Goal: Contribute content

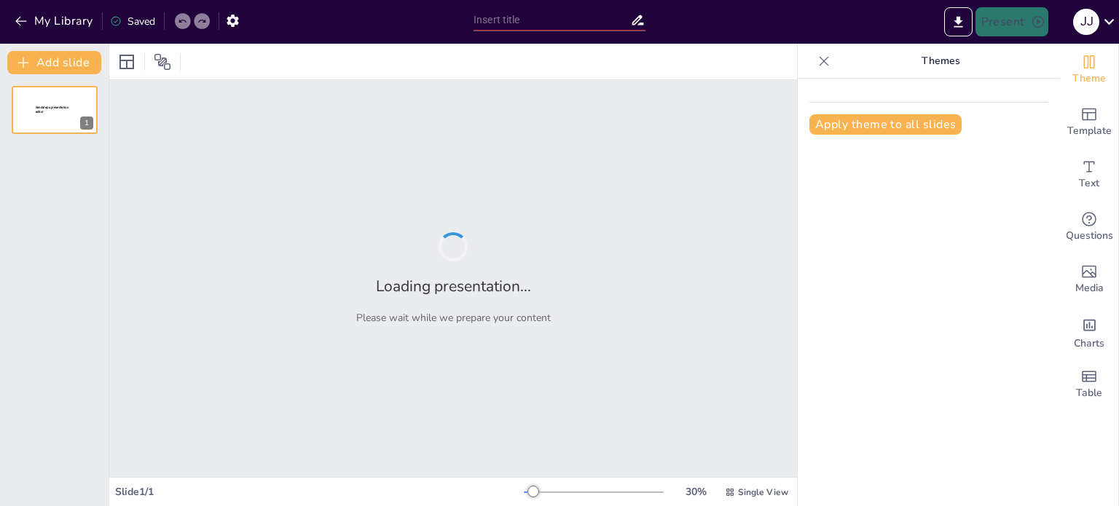
type input "Clasificaciones de Razas de Perros y Gatos: FCI, FIFE y AKC"
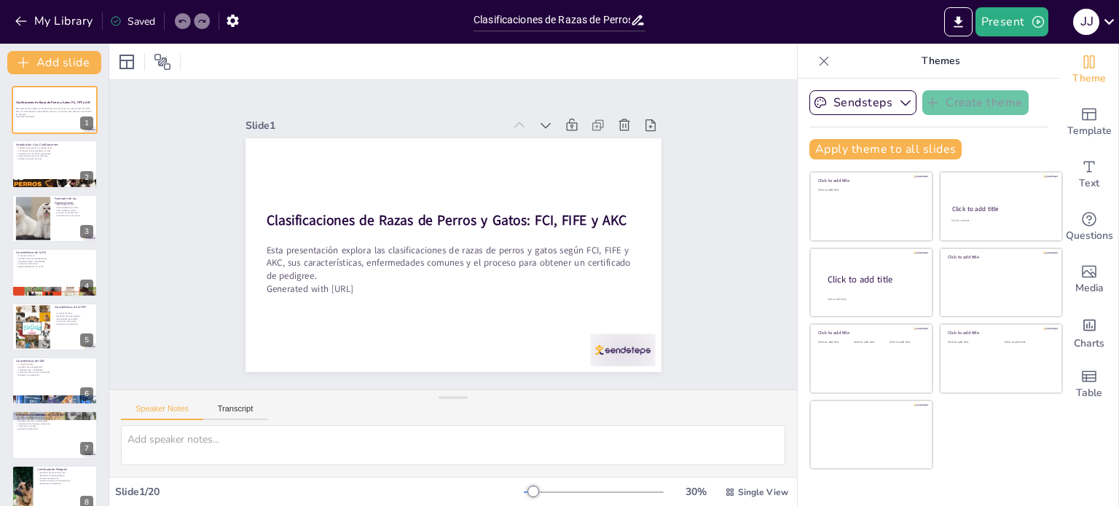
checkbox input "true"
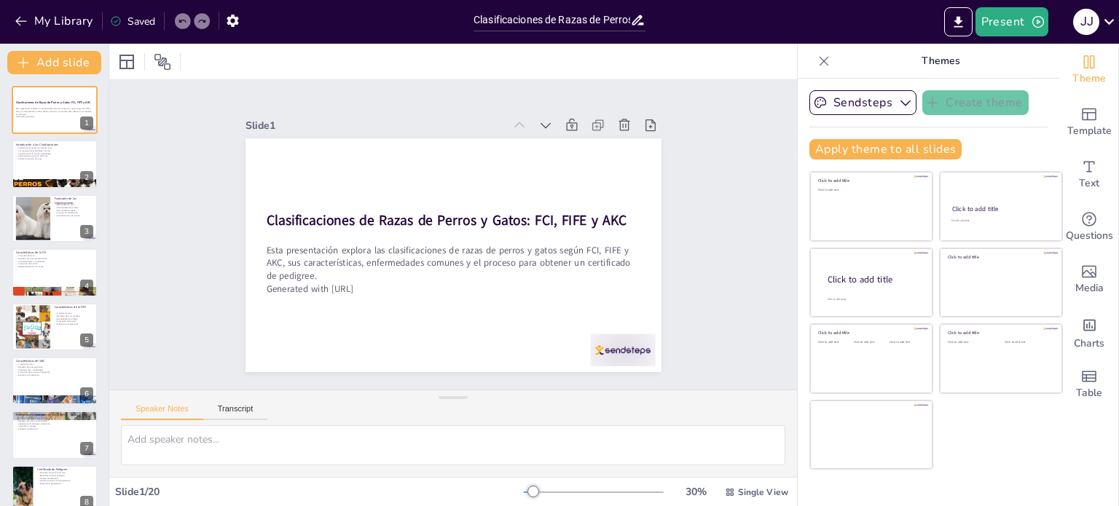
checkbox input "true"
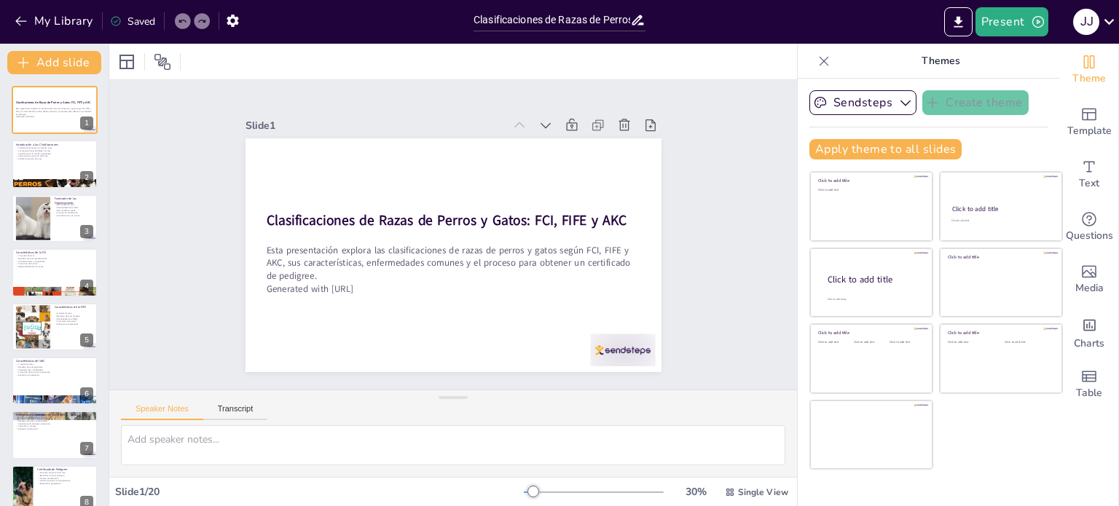
checkbox input "true"
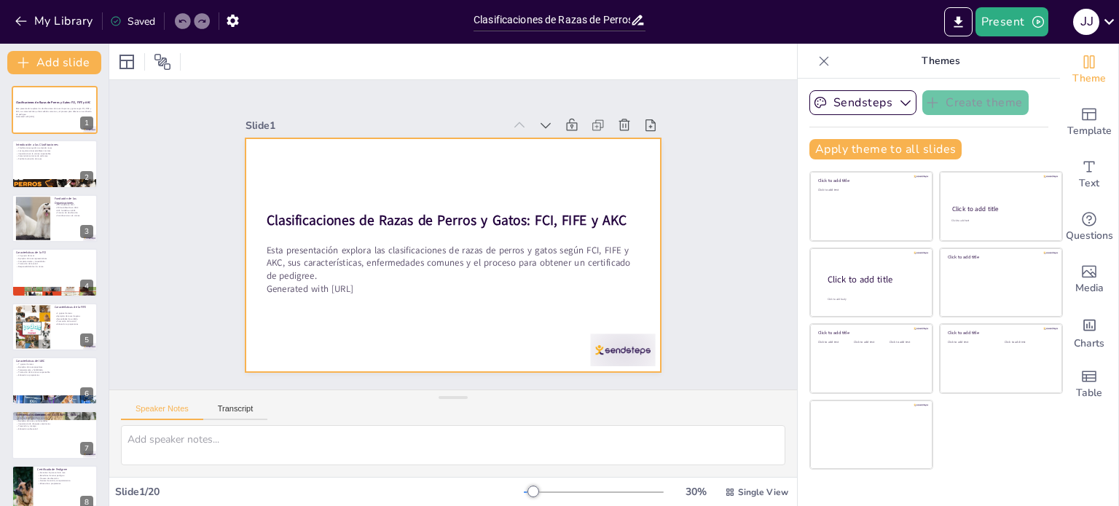
checkbox input "true"
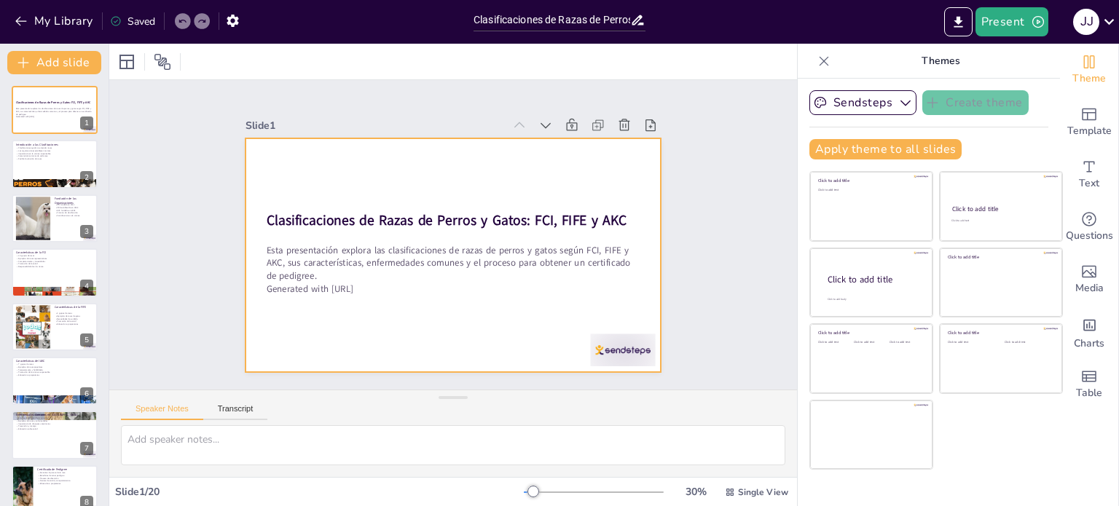
checkbox input "true"
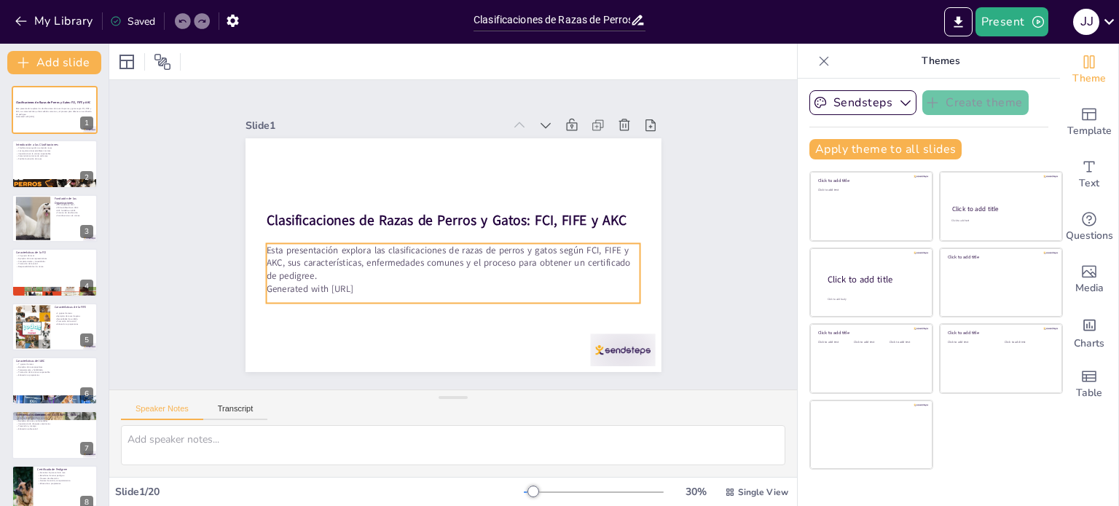
checkbox input "true"
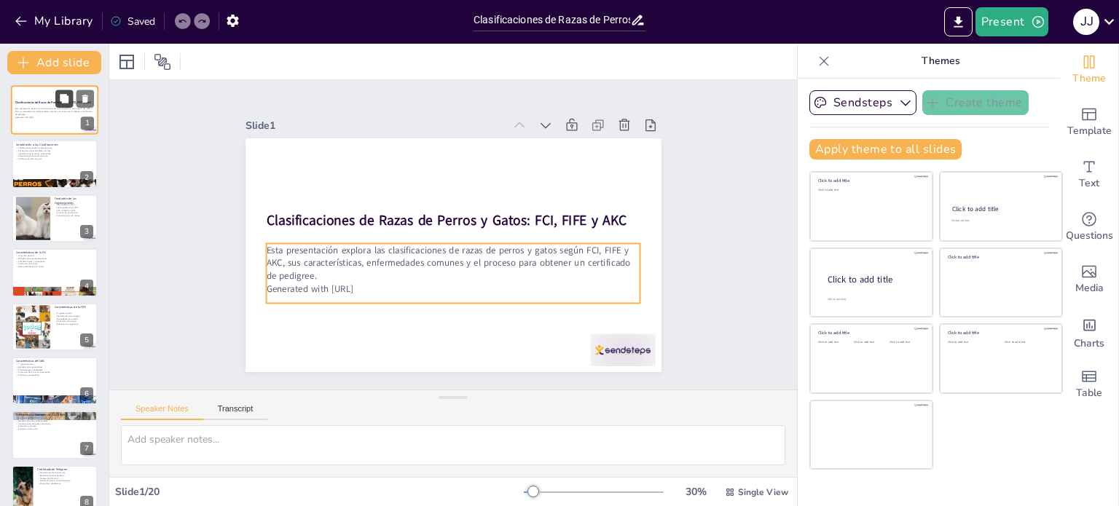
checkbox input "true"
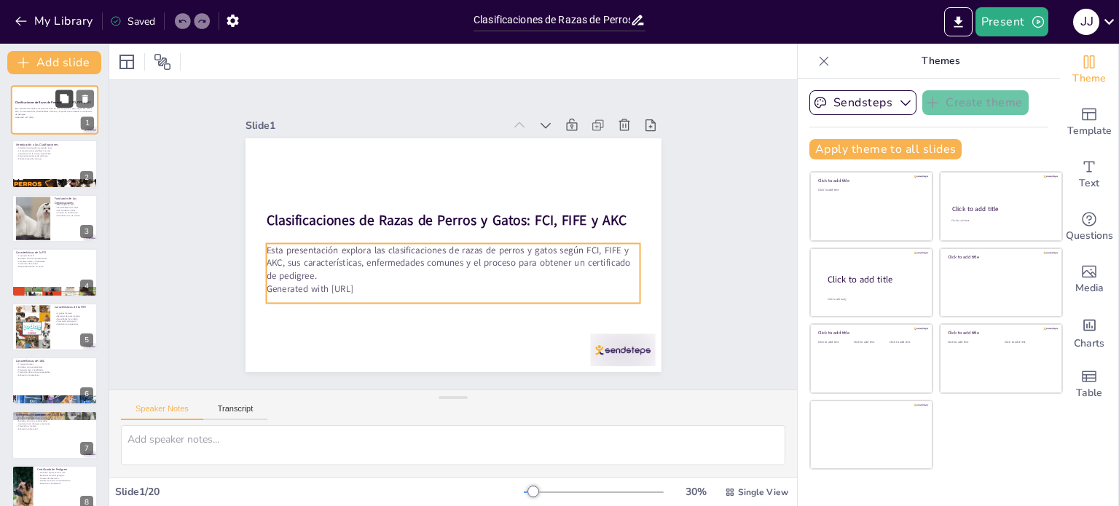
checkbox input "true"
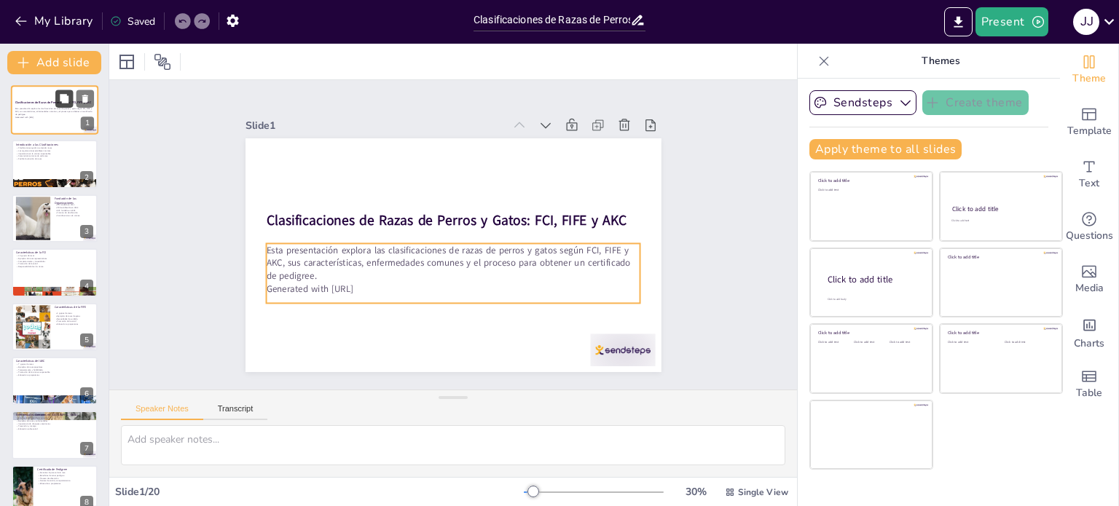
checkbox input "true"
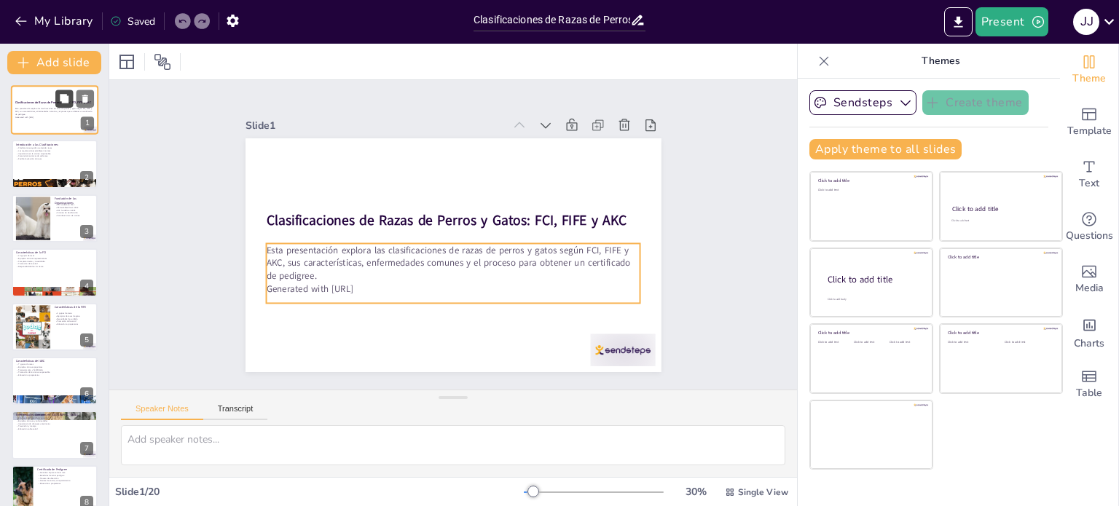
checkbox input "true"
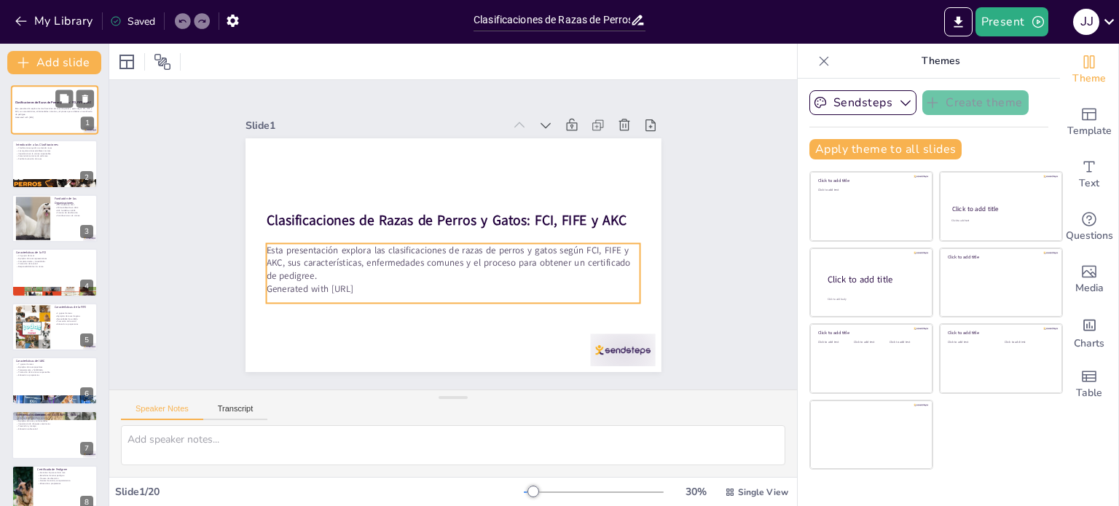
checkbox input "true"
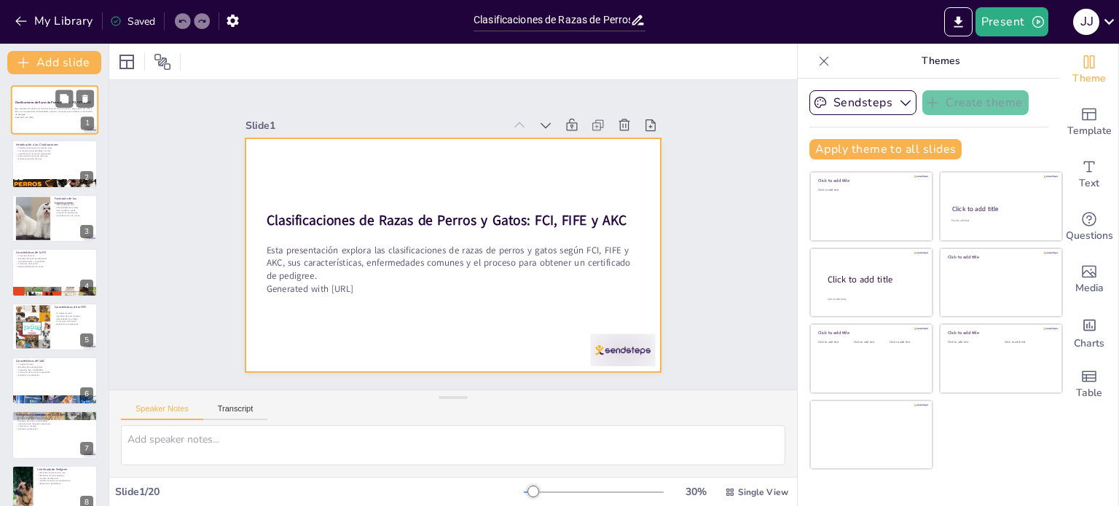
checkbox input "true"
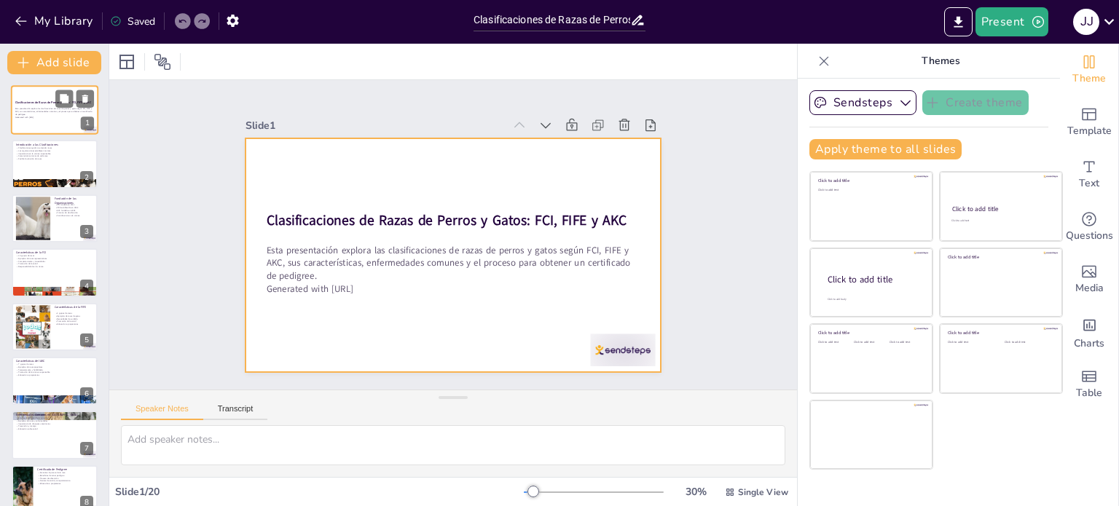
checkbox input "true"
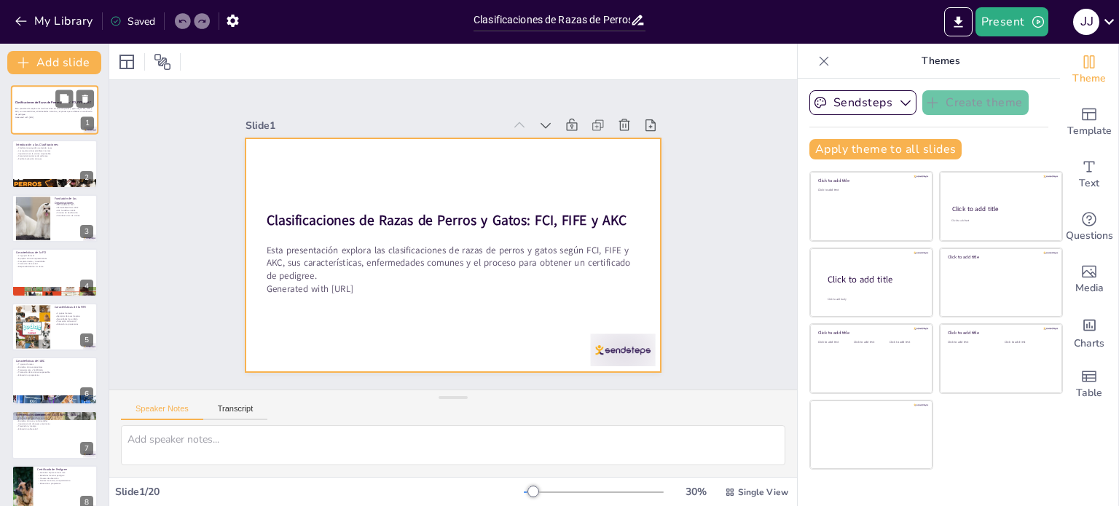
checkbox input "true"
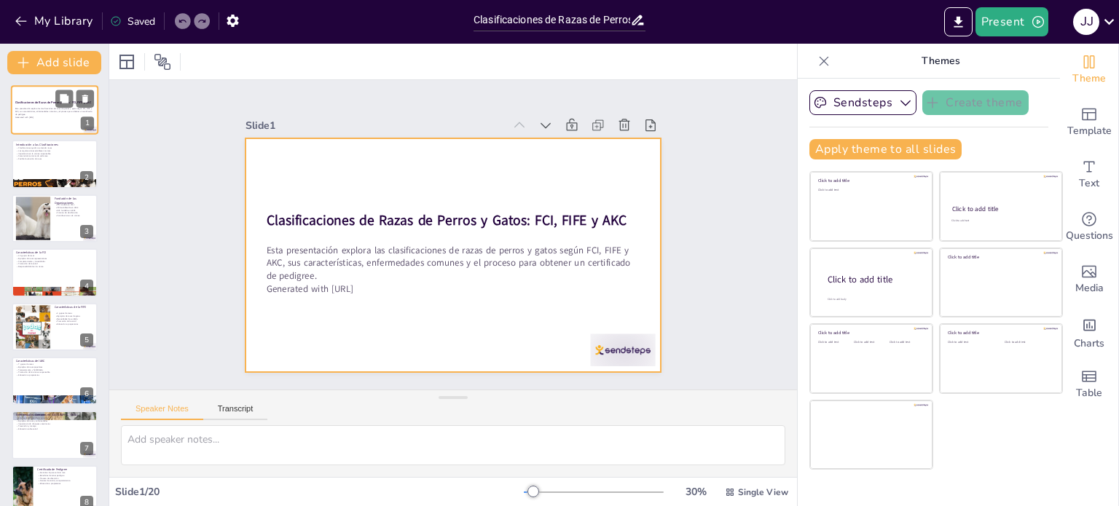
checkbox input "true"
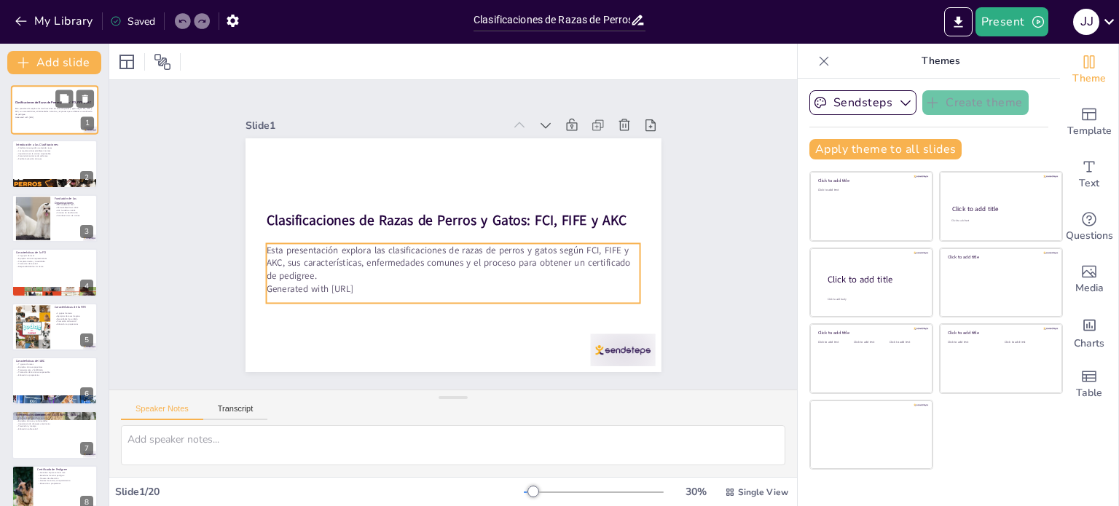
checkbox input "true"
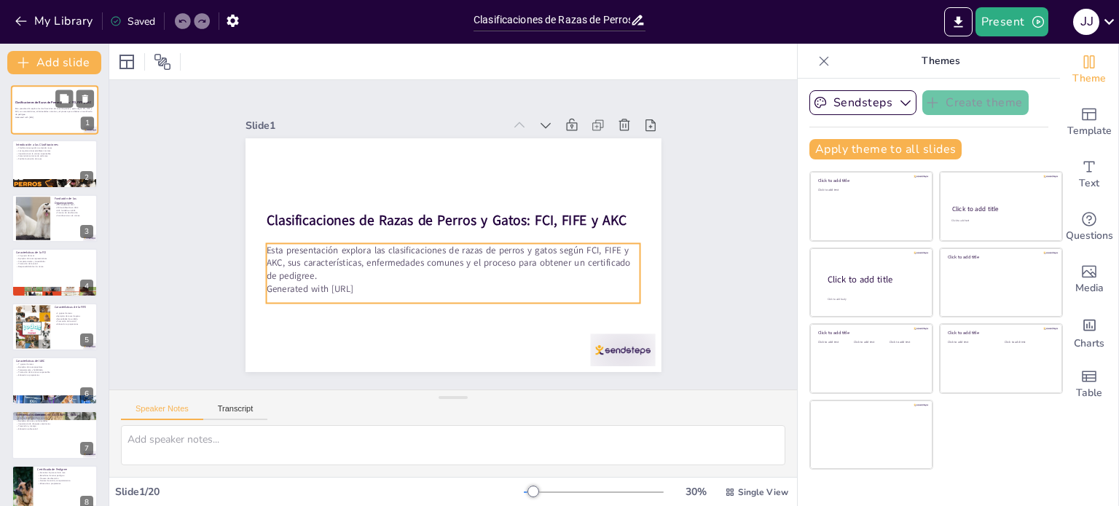
checkbox input "true"
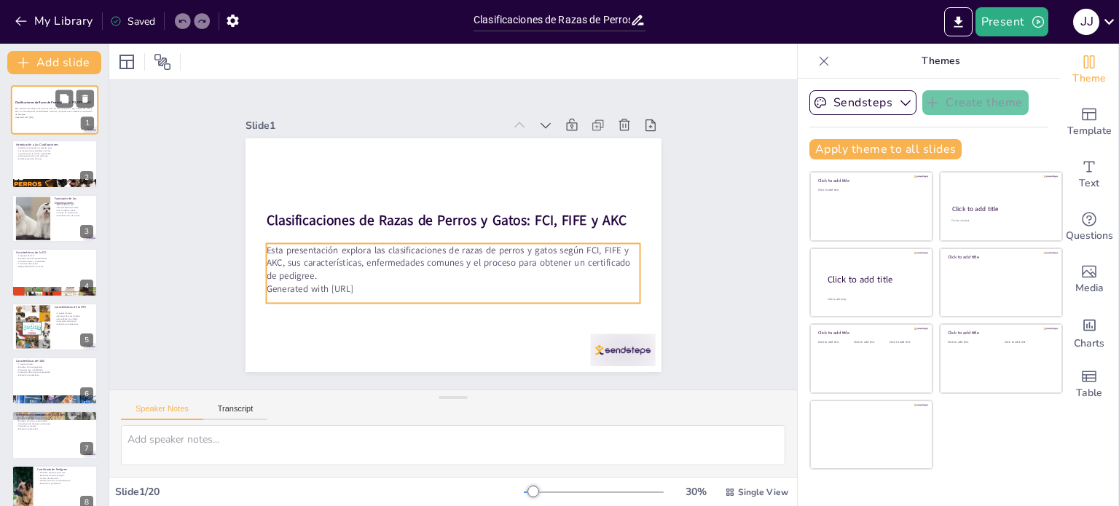
checkbox input "true"
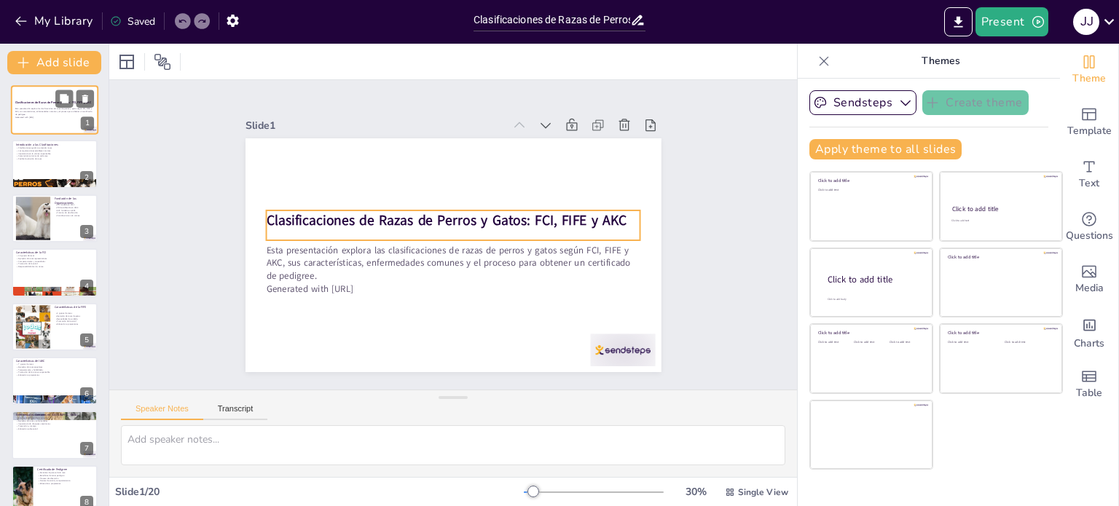
checkbox input "true"
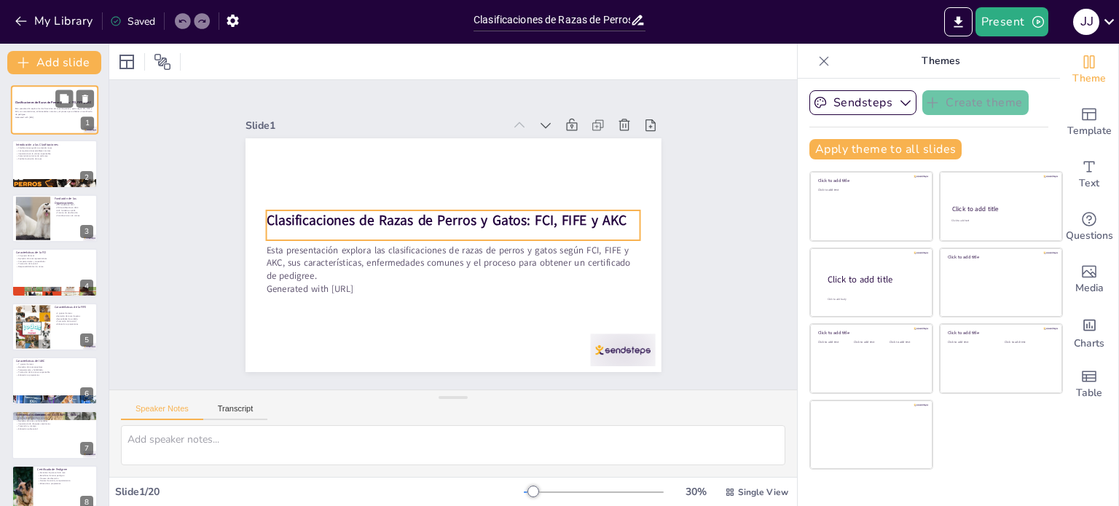
click at [55, 105] on div "Clasificaciones de Razas de Perros y Gatos: FCI, FIFE y AKC" at bounding box center [54, 104] width 79 height 7
checkbox input "true"
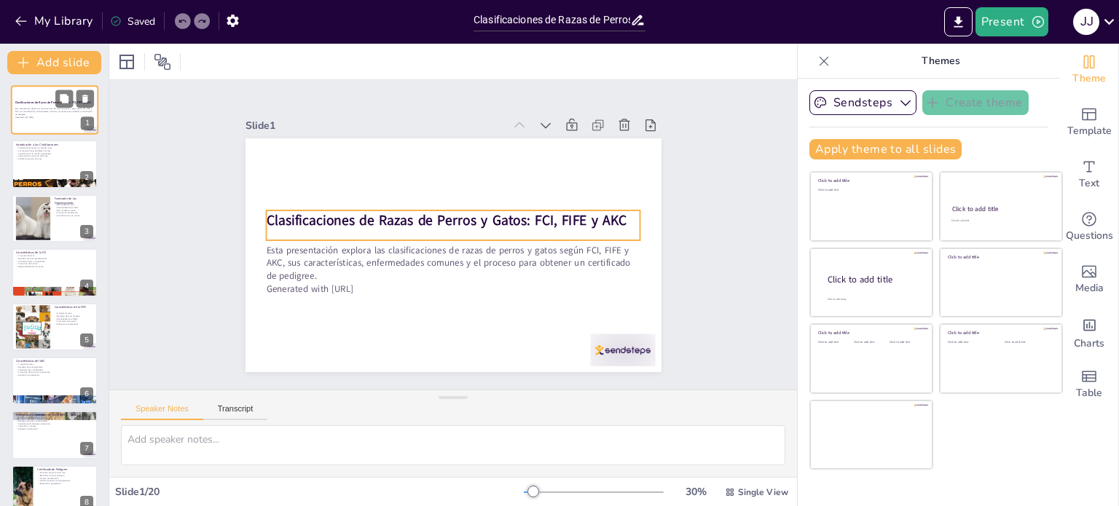
checkbox input "true"
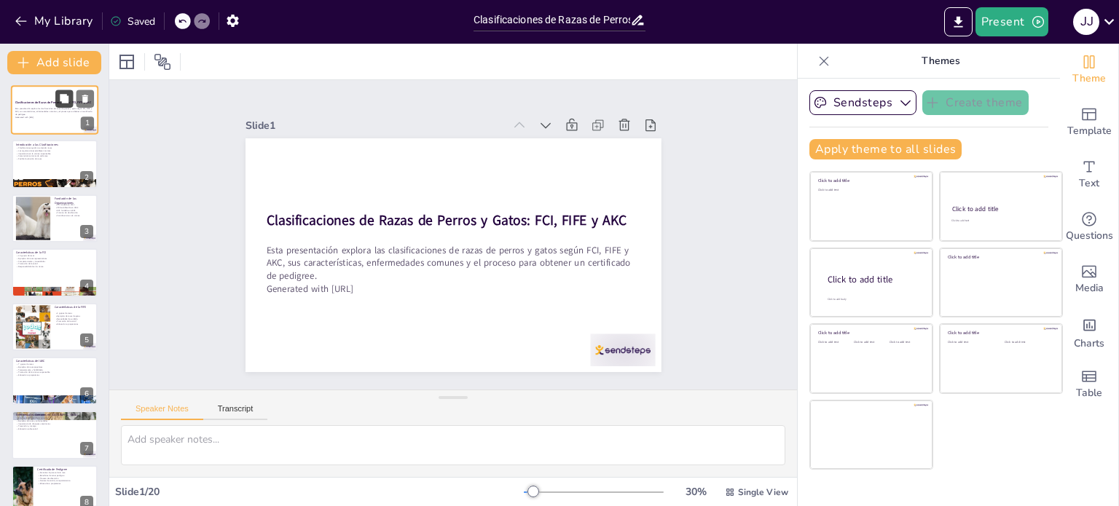
checkbox input "true"
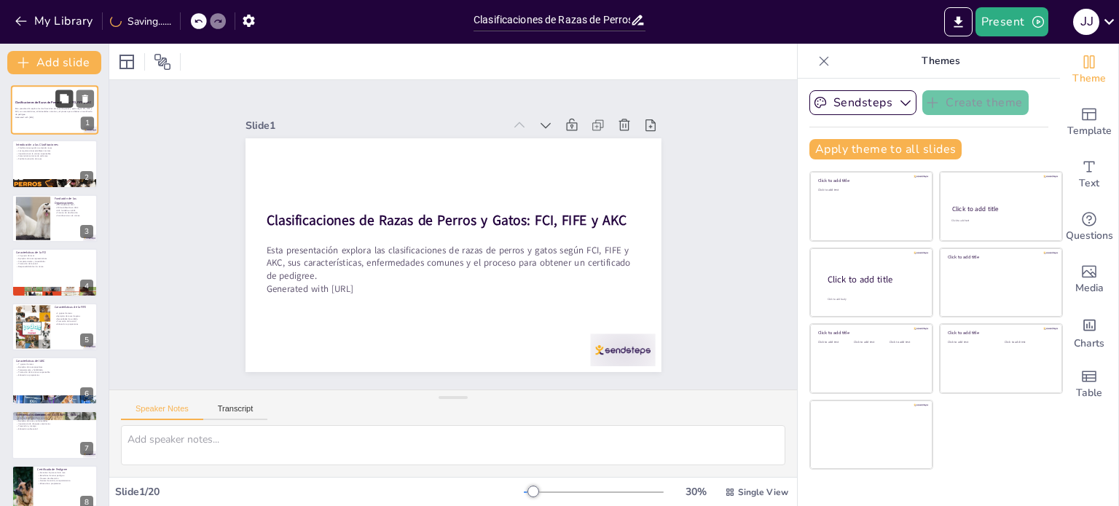
scroll to position [29, 0]
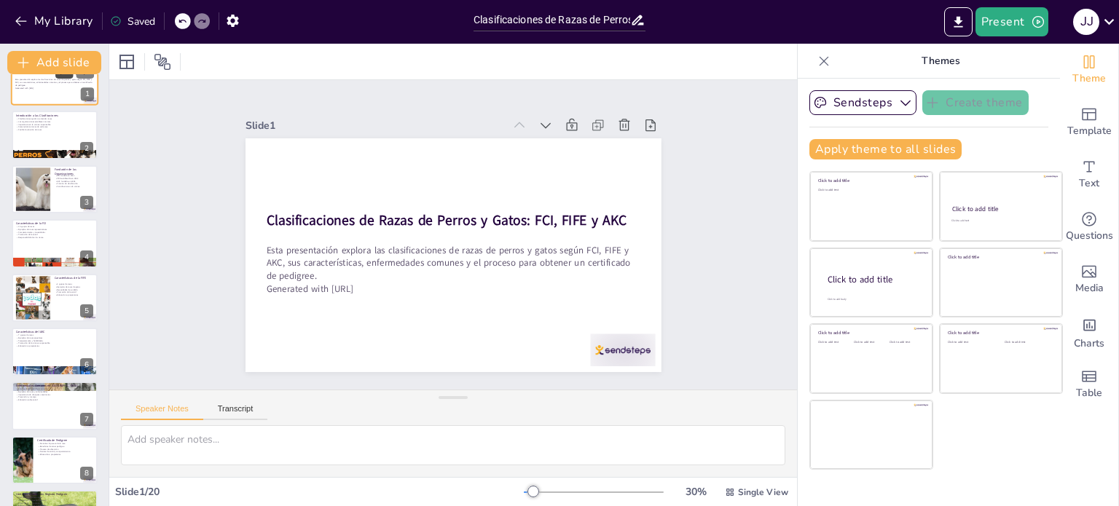
checkbox input "true"
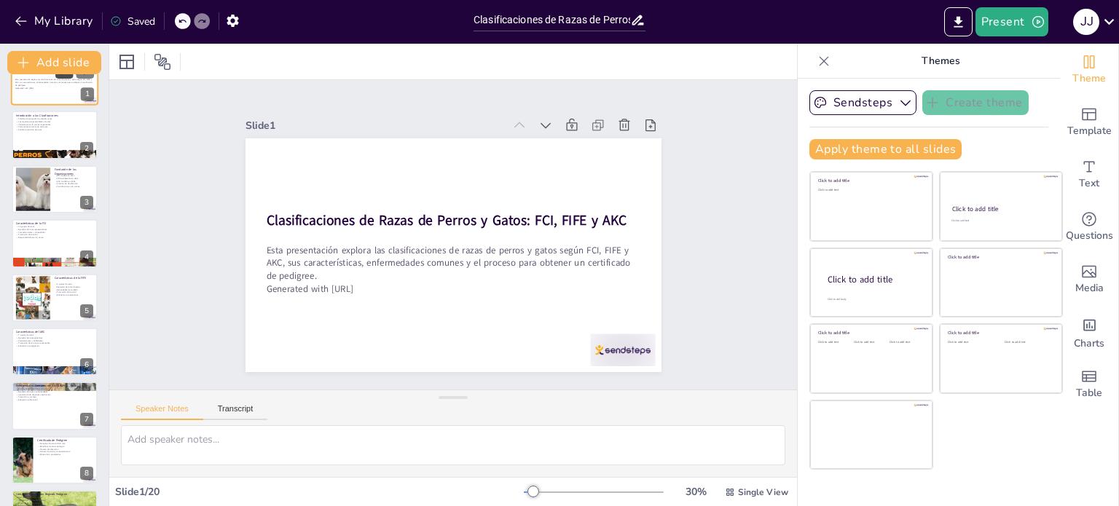
checkbox input "true"
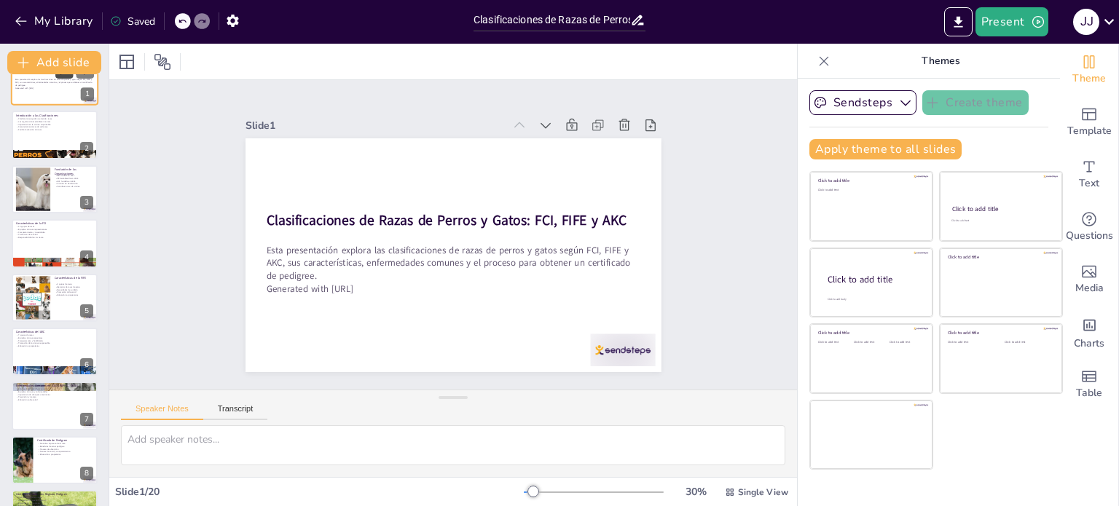
scroll to position [58, 0]
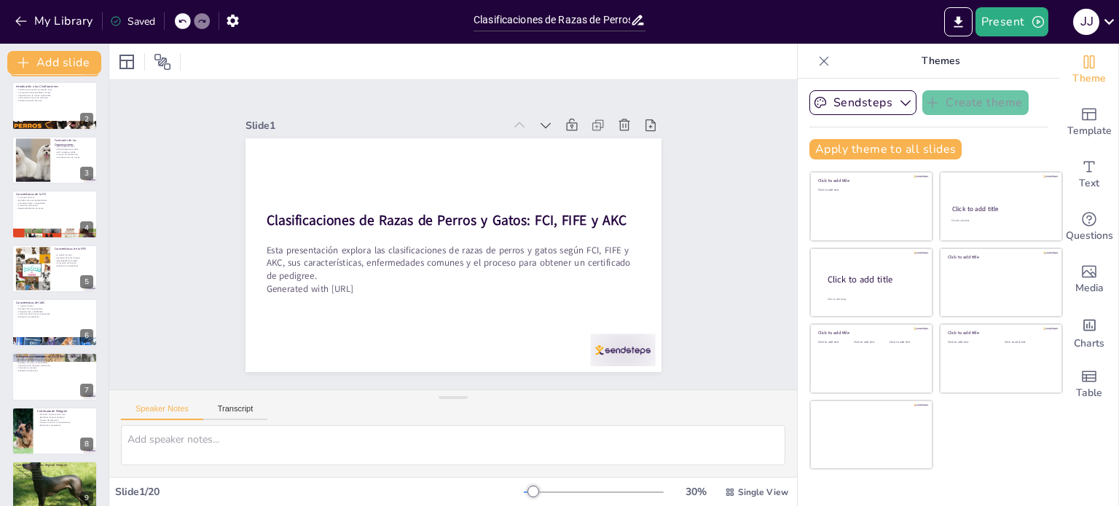
checkbox input "true"
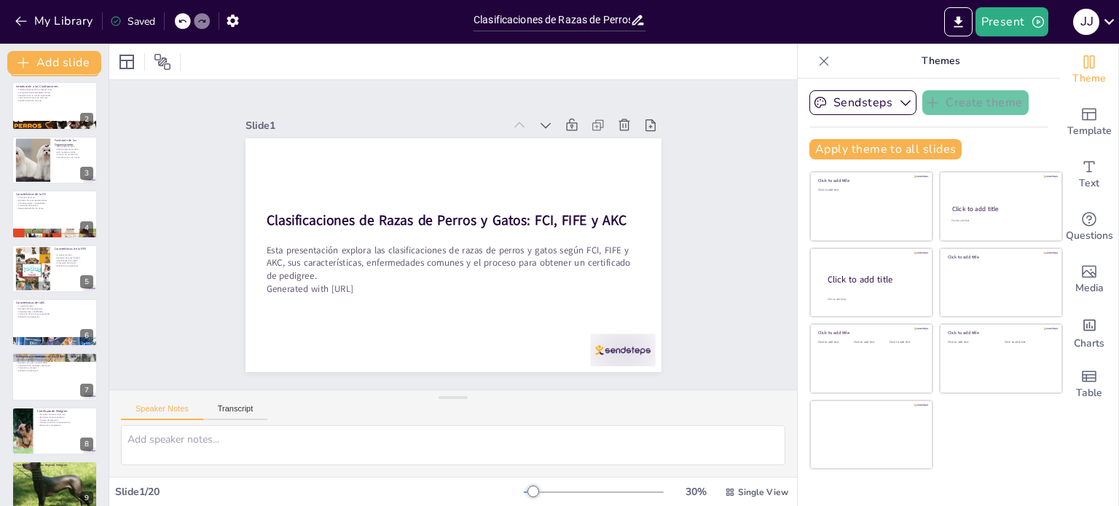
checkbox input "true"
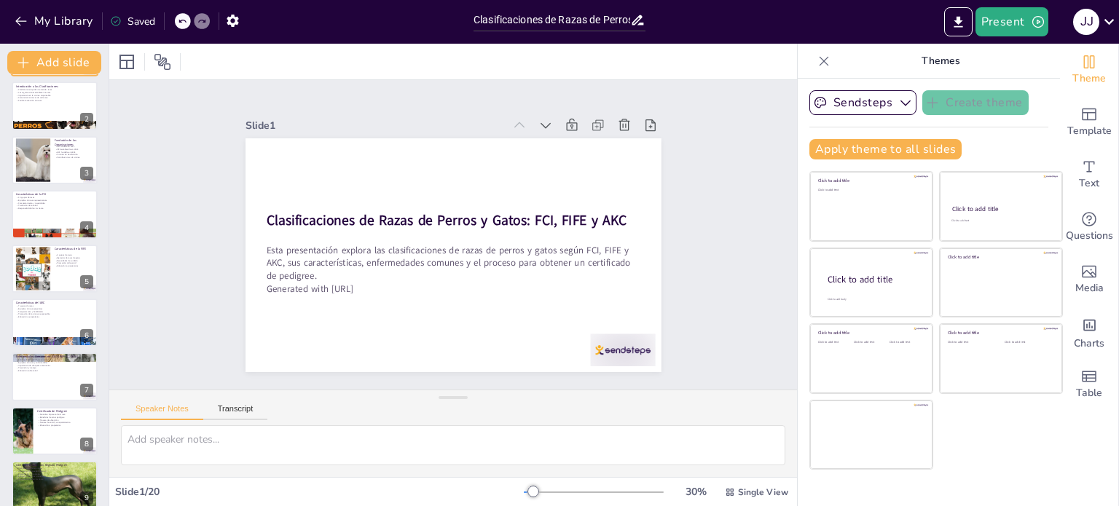
scroll to position [29, 0]
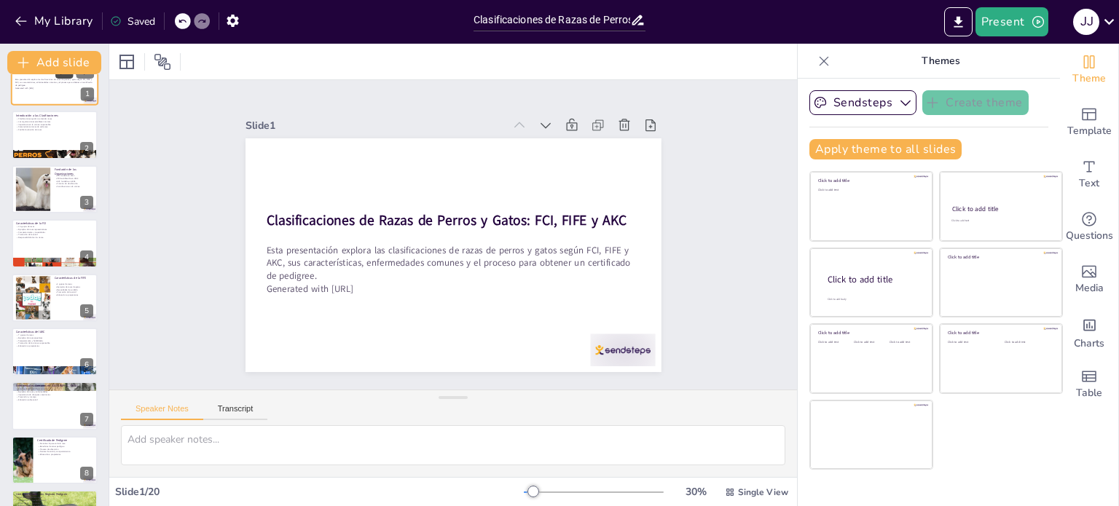
checkbox input "true"
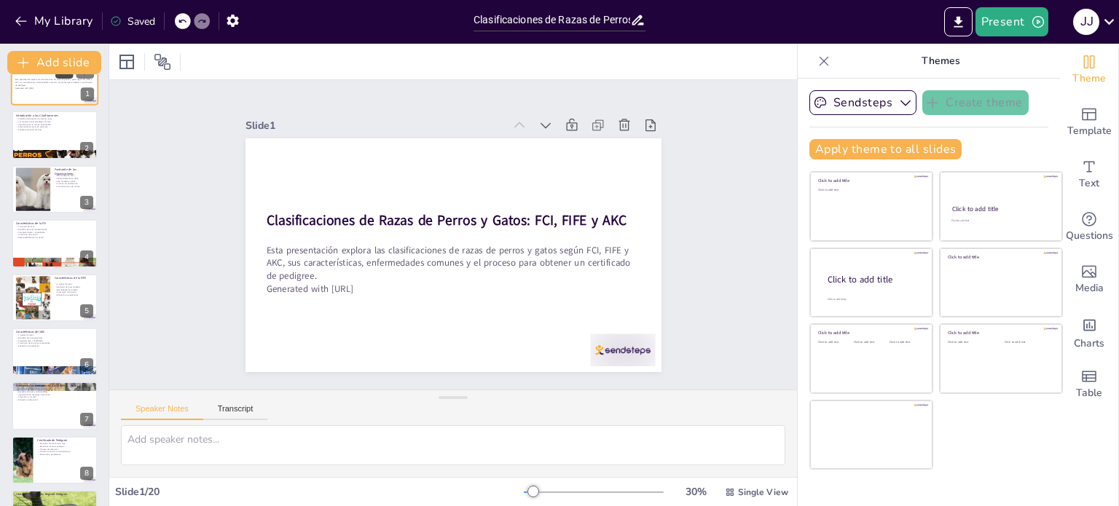
scroll to position [0, 0]
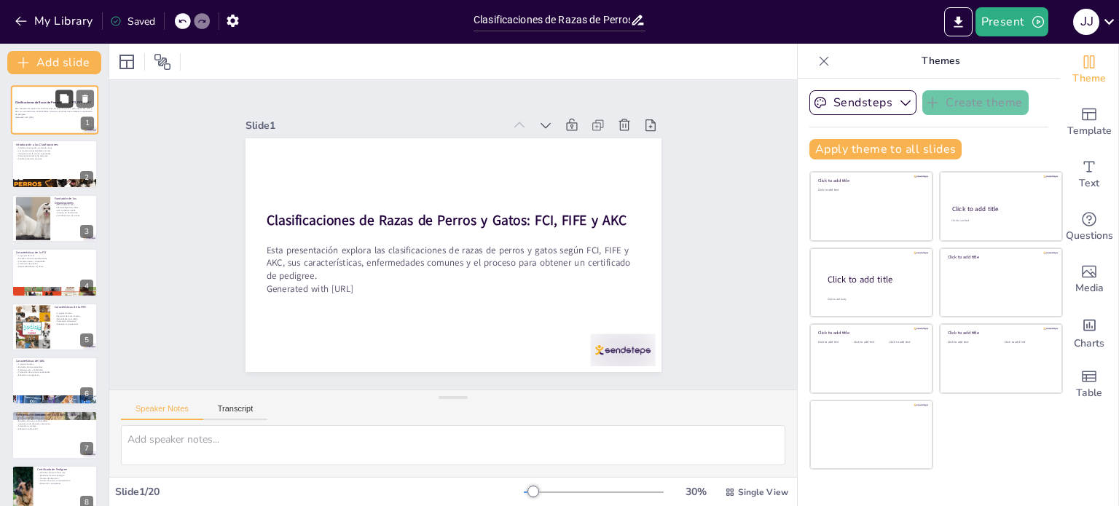
checkbox input "true"
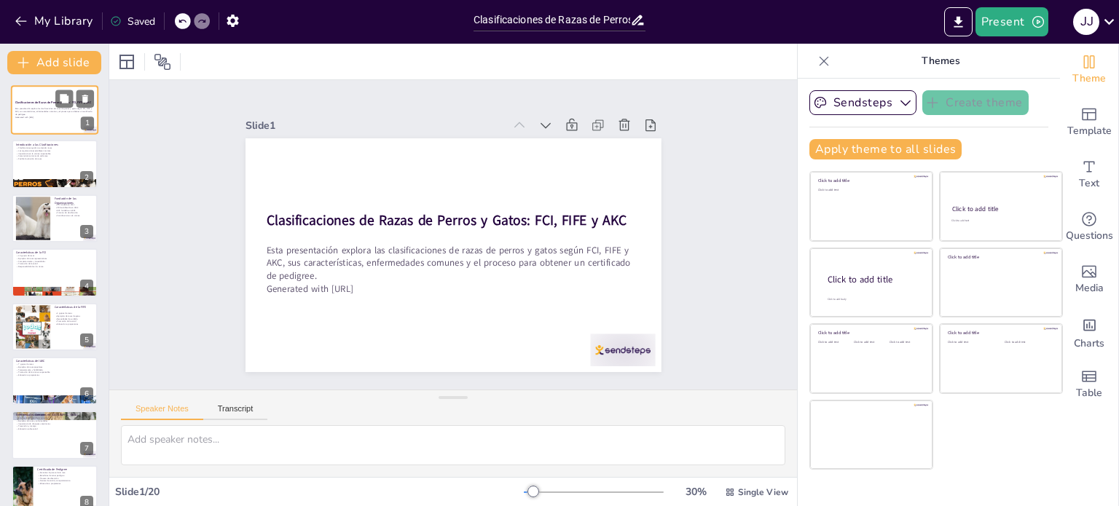
checkbox input "true"
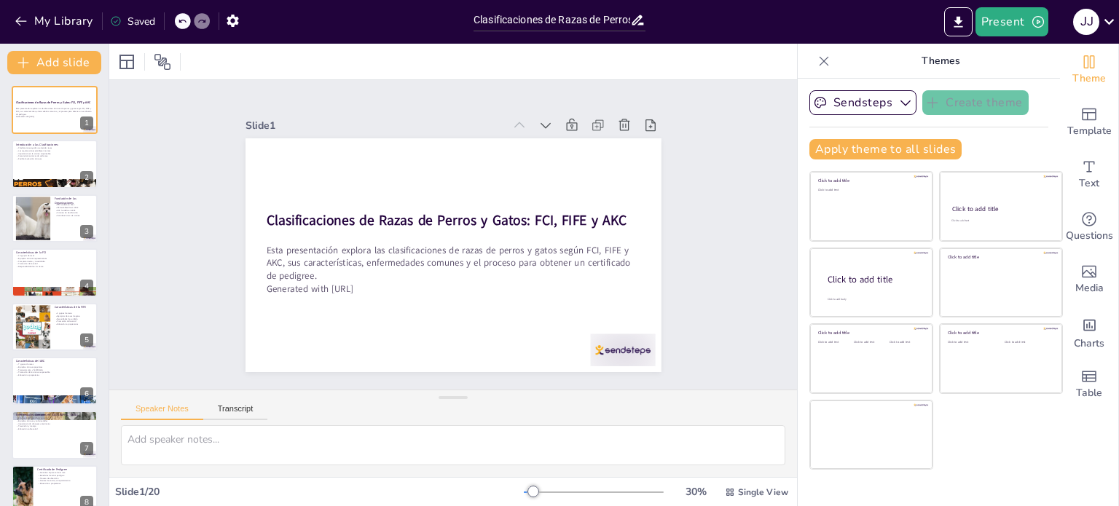
checkbox input "true"
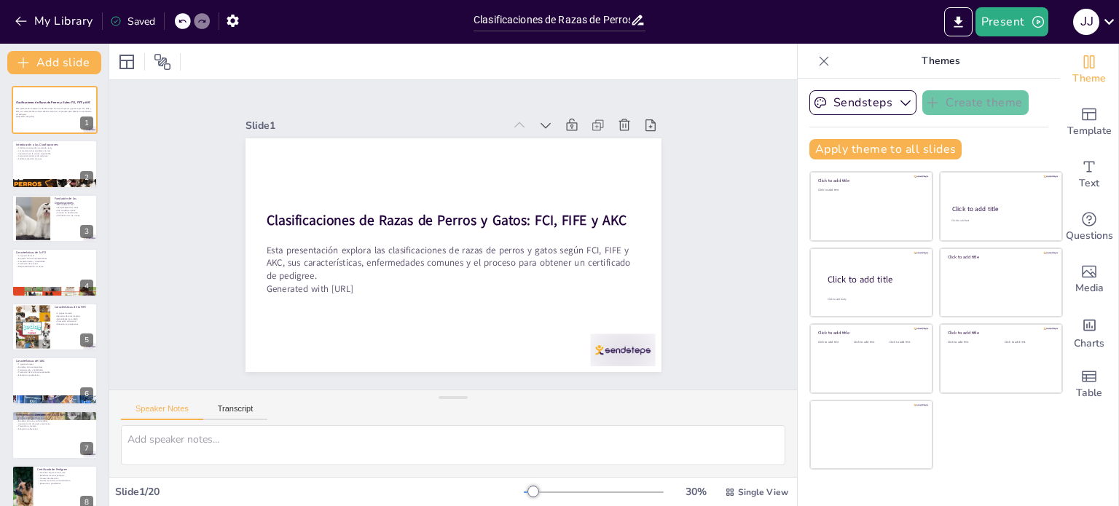
checkbox input "true"
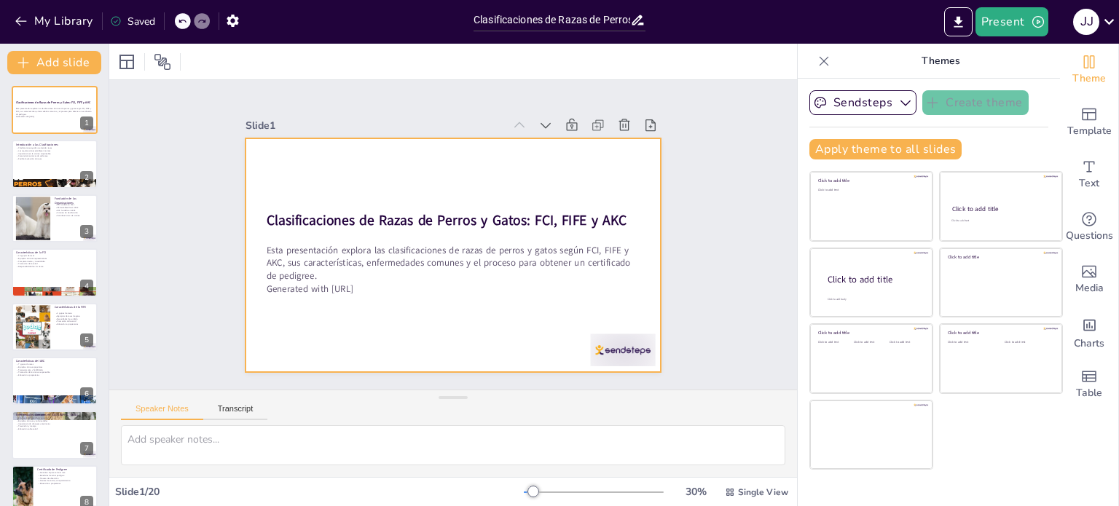
checkbox input "true"
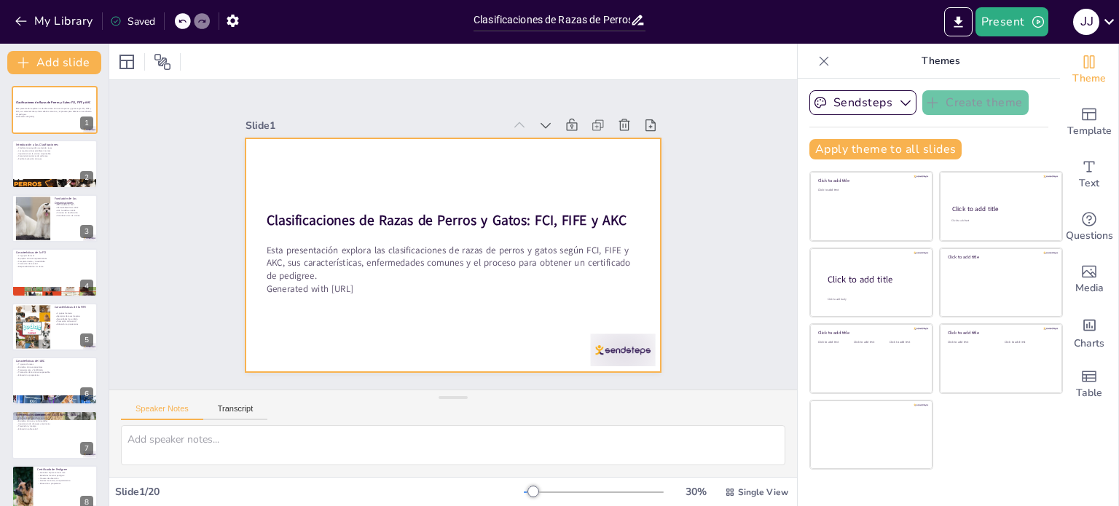
checkbox input "true"
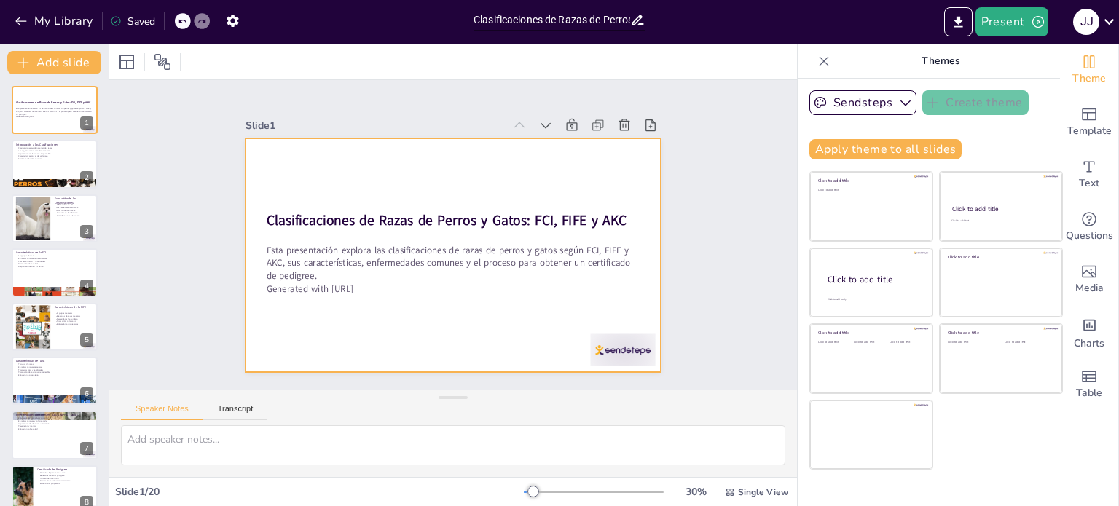
checkbox input "true"
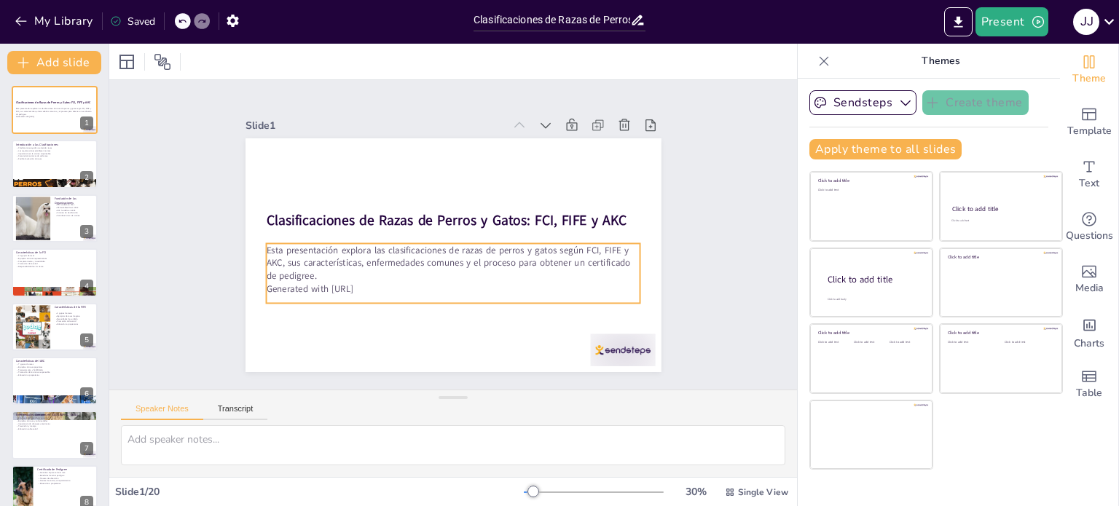
checkbox input "true"
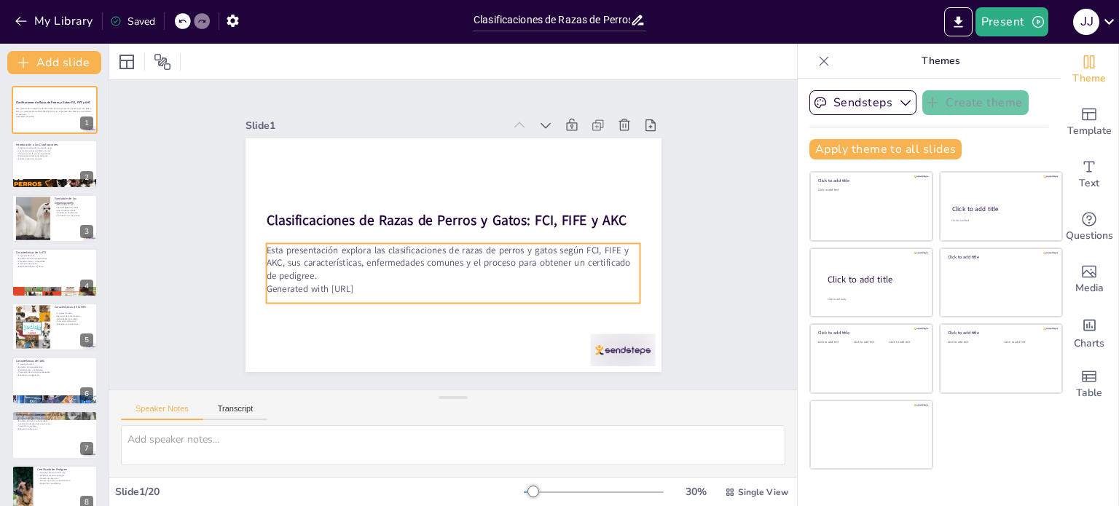
checkbox input "true"
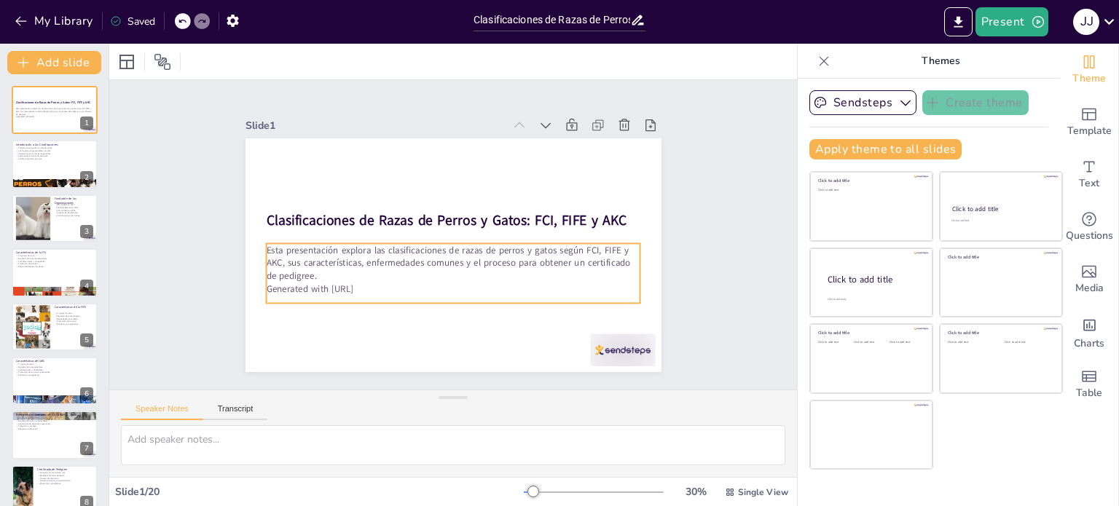
checkbox input "true"
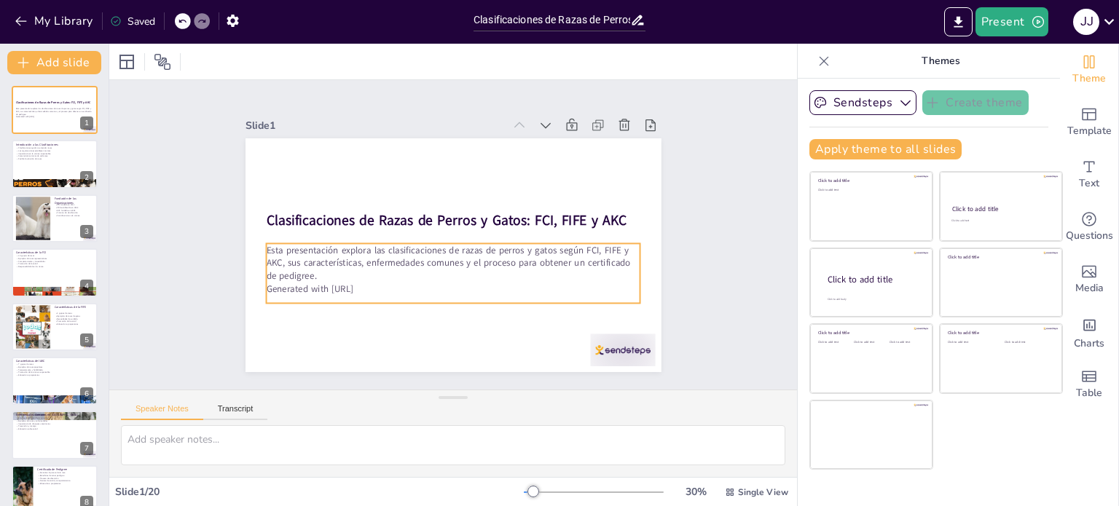
checkbox input "true"
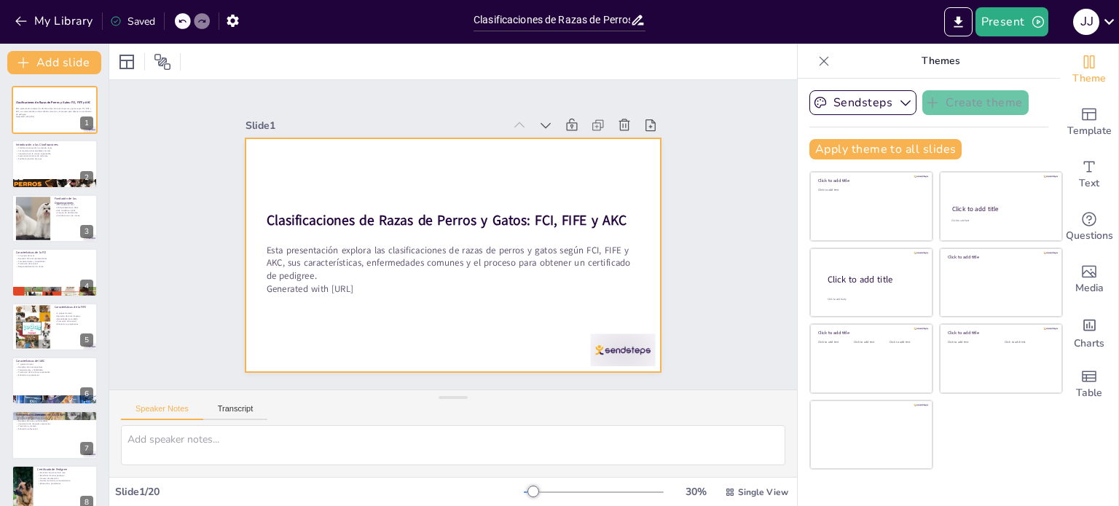
checkbox input "true"
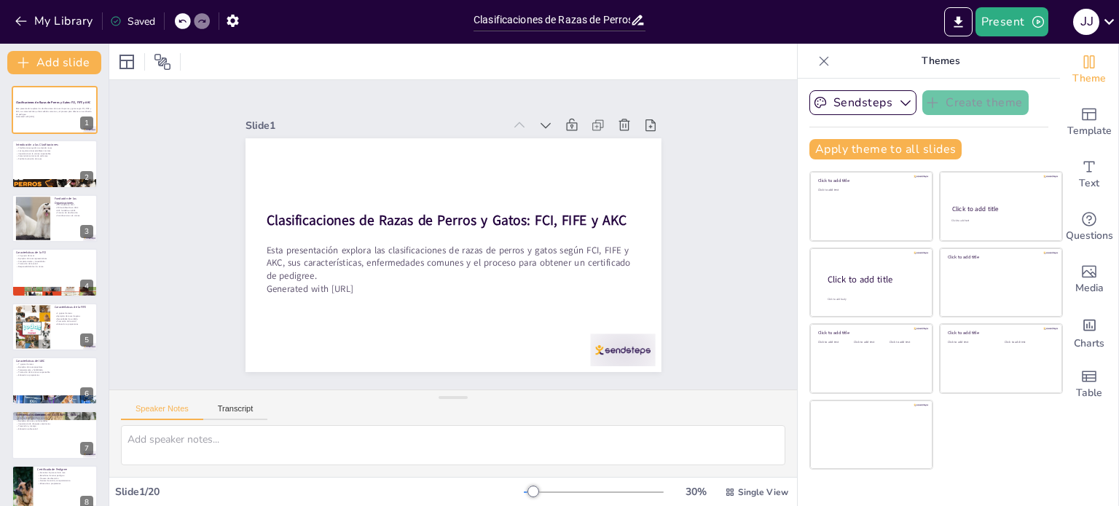
checkbox input "true"
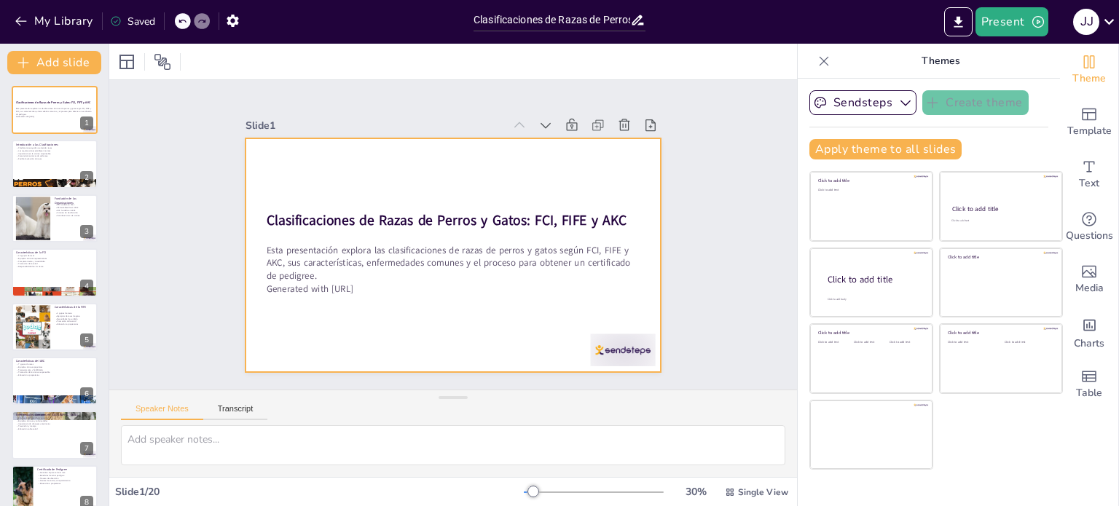
checkbox input "true"
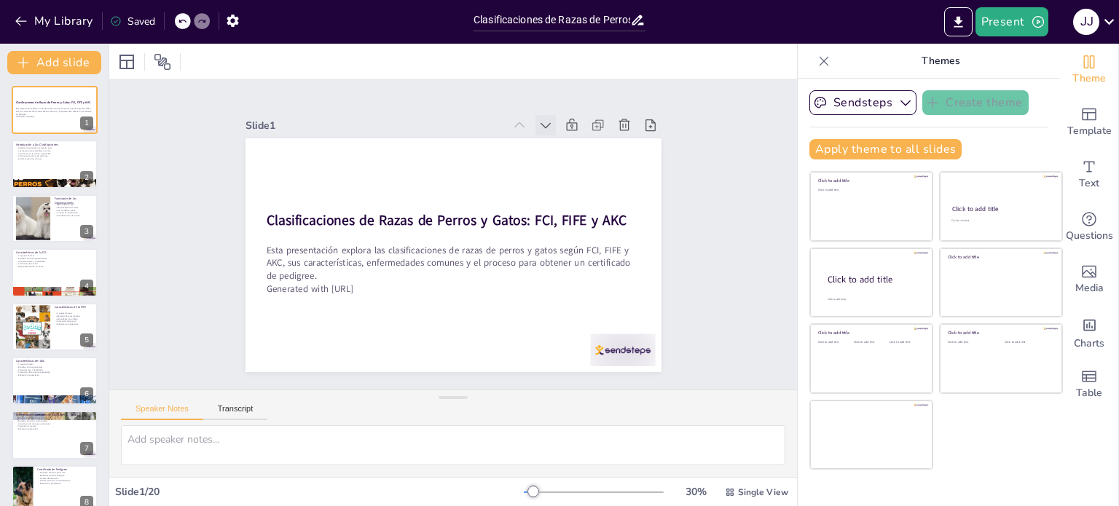
click at [548, 127] on icon at bounding box center [556, 135] width 16 height 16
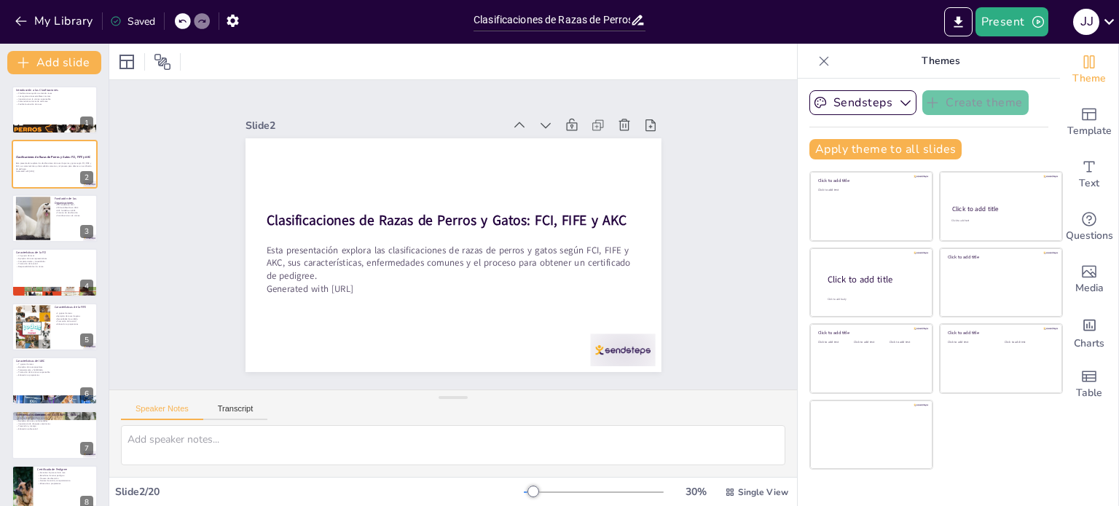
click at [548, 127] on icon at bounding box center [556, 135] width 16 height 16
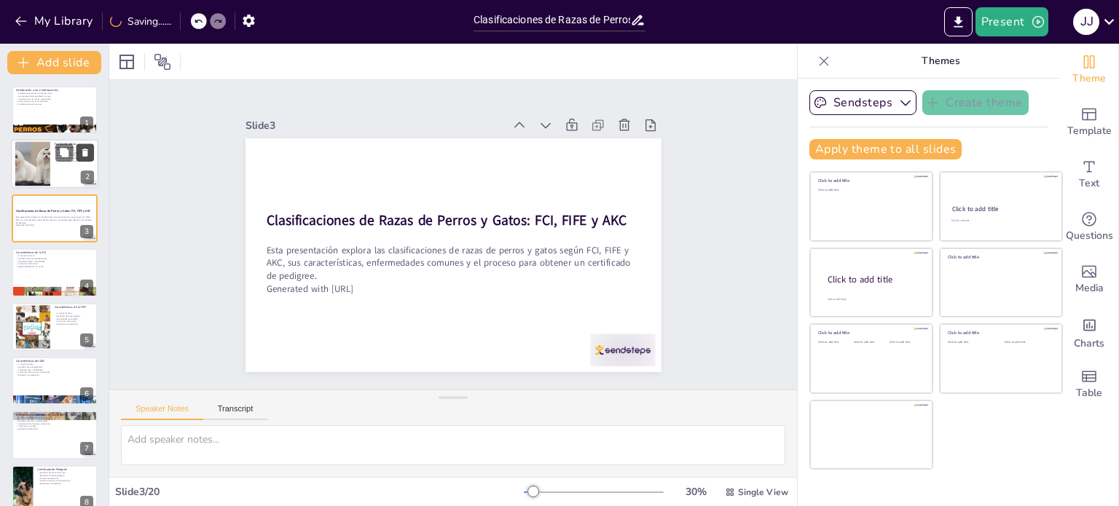
click at [87, 159] on button at bounding box center [84, 152] width 17 height 17
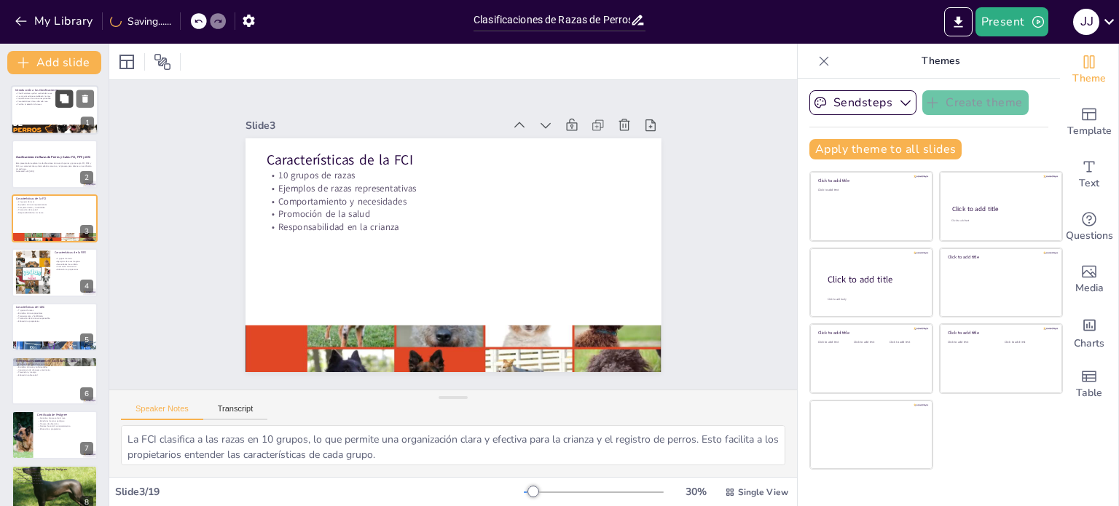
click at [64, 106] on button at bounding box center [63, 98] width 17 height 17
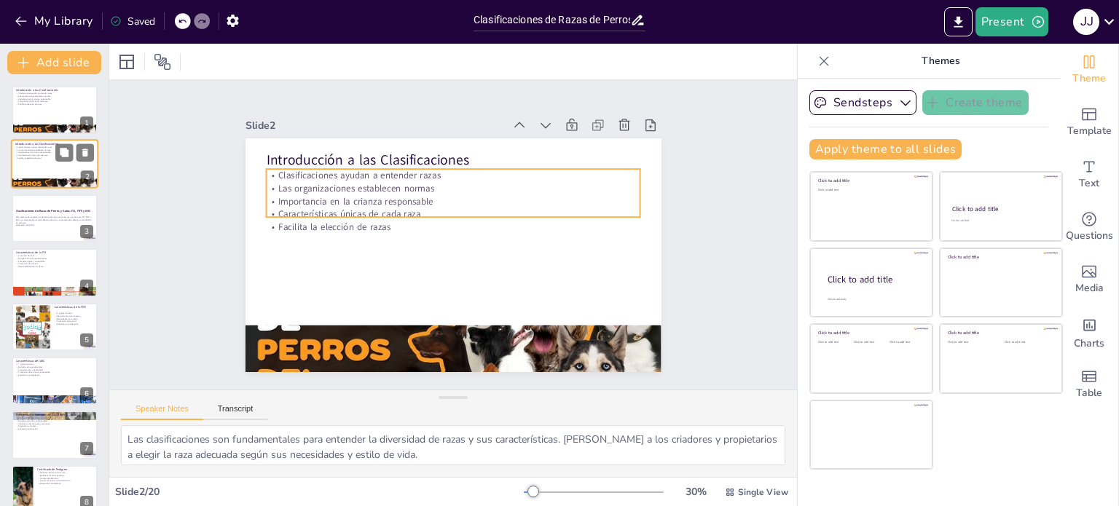
click at [42, 158] on p "Facilita la elección de razas" at bounding box center [54, 158] width 79 height 3
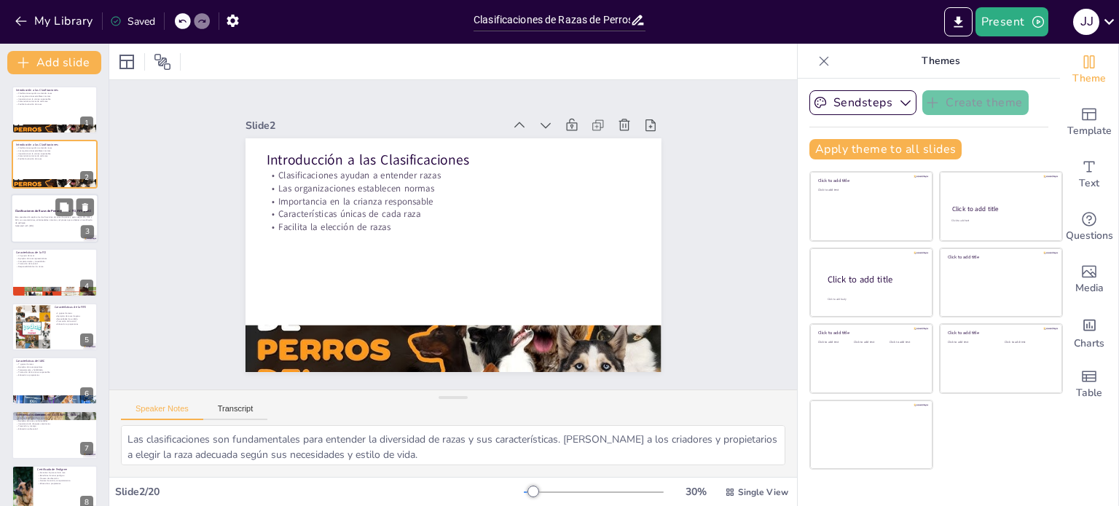
click at [40, 205] on div at bounding box center [54, 219] width 87 height 50
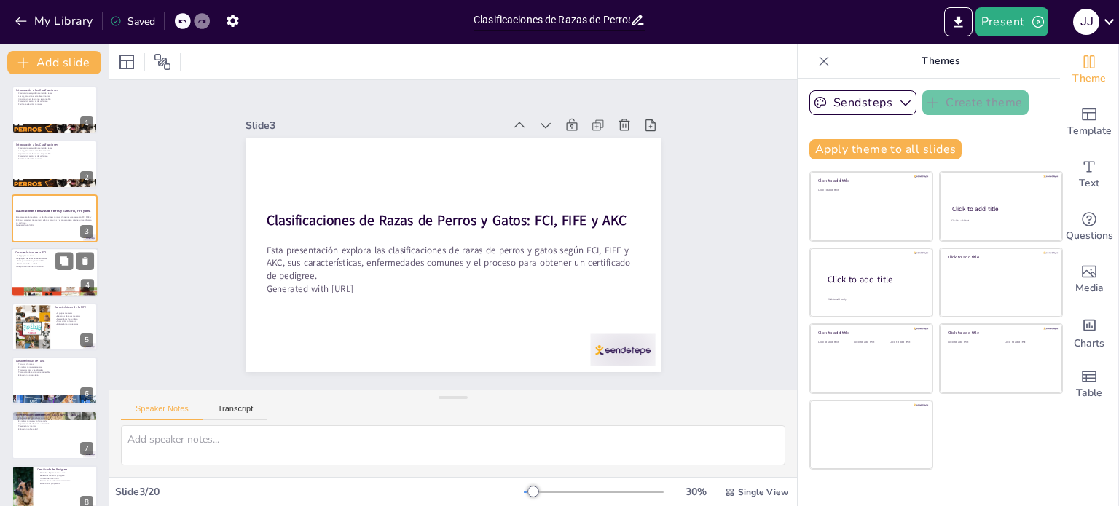
click at [36, 259] on p "Ejemplos de razas representativas" at bounding box center [54, 258] width 79 height 3
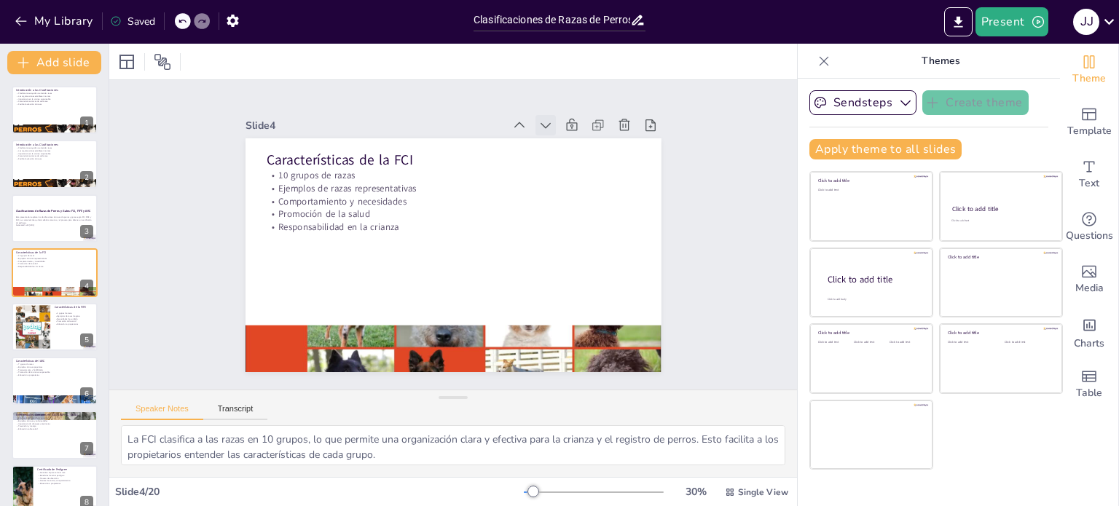
click at [540, 123] on icon at bounding box center [545, 126] width 10 height 6
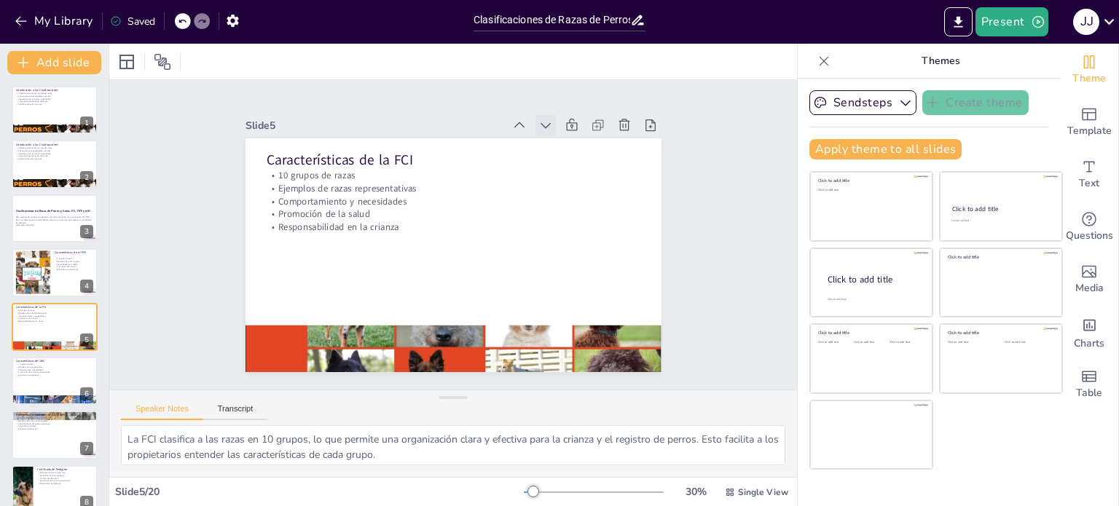
click at [538, 120] on icon at bounding box center [545, 125] width 15 height 15
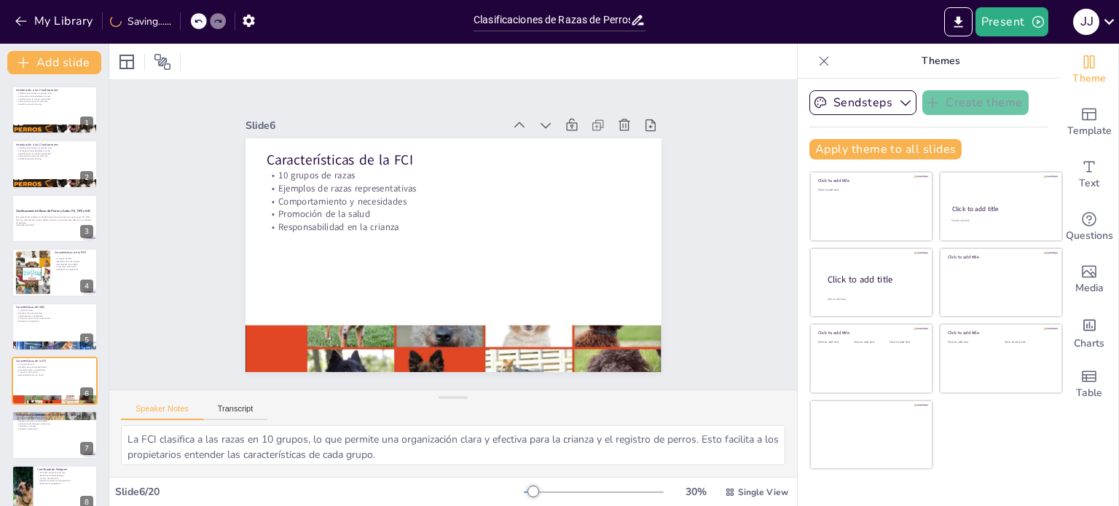
click at [548, 127] on icon at bounding box center [556, 135] width 16 height 16
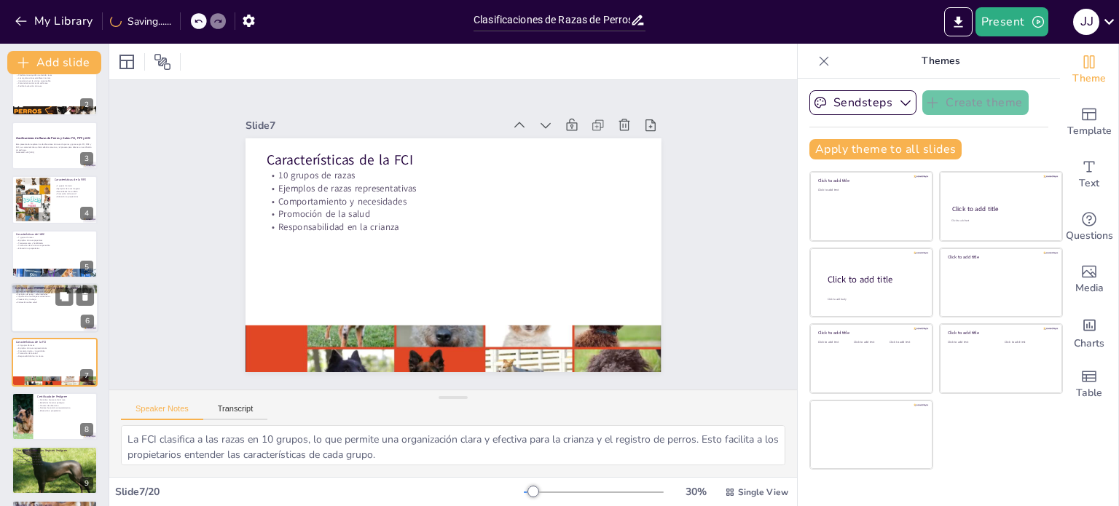
scroll to position [146, 0]
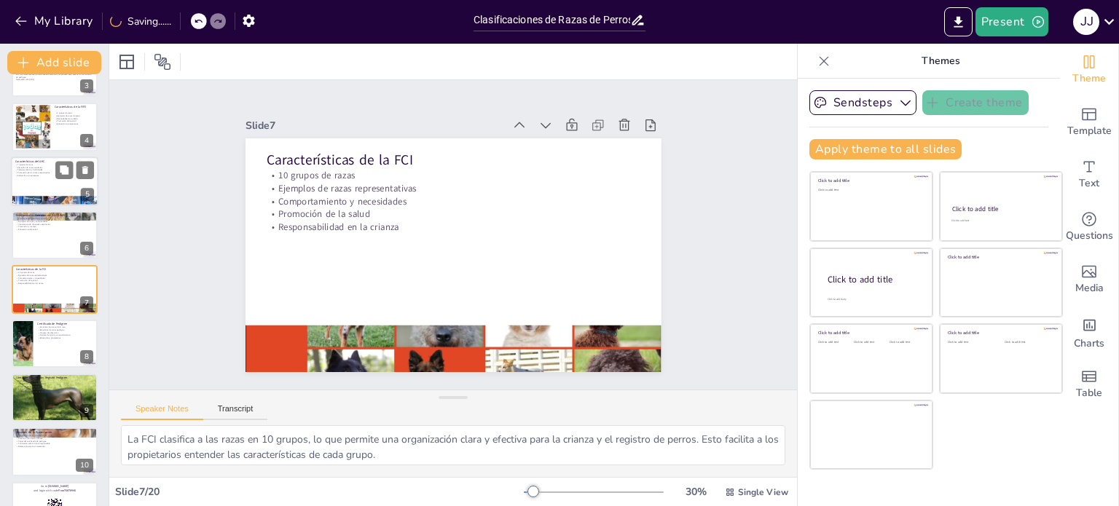
click at [36, 177] on div at bounding box center [54, 182] width 87 height 50
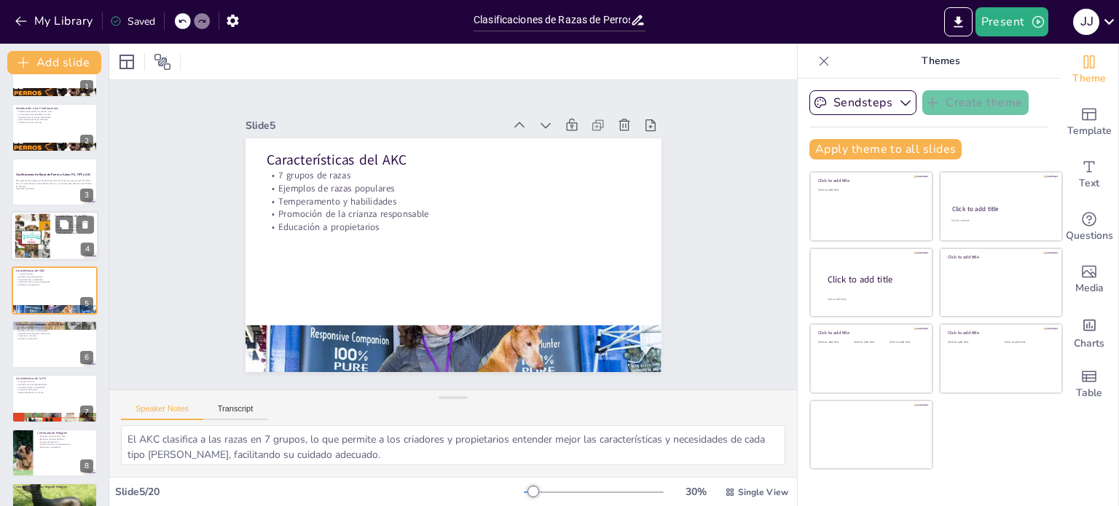
click at [41, 234] on div at bounding box center [33, 236] width 66 height 44
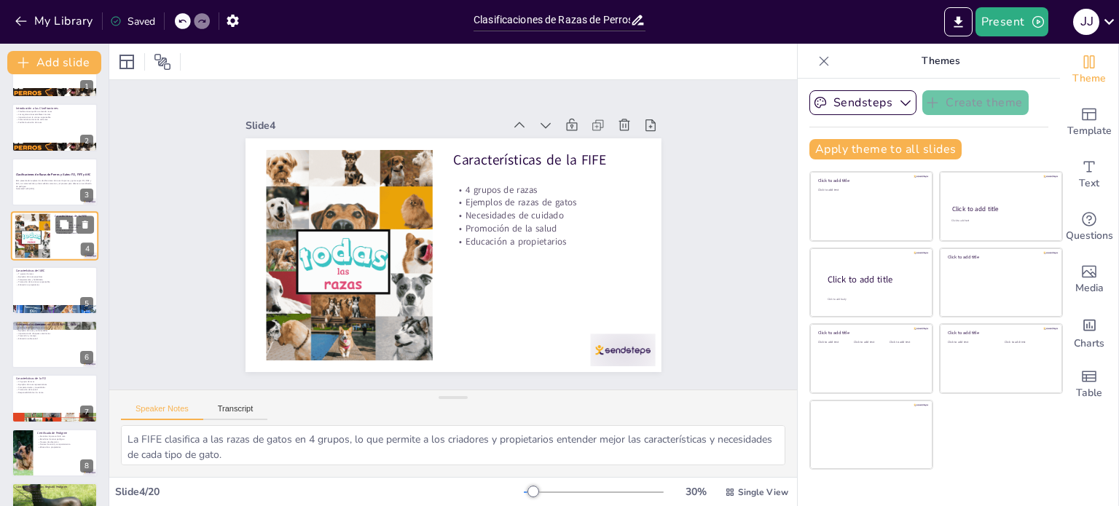
scroll to position [0, 0]
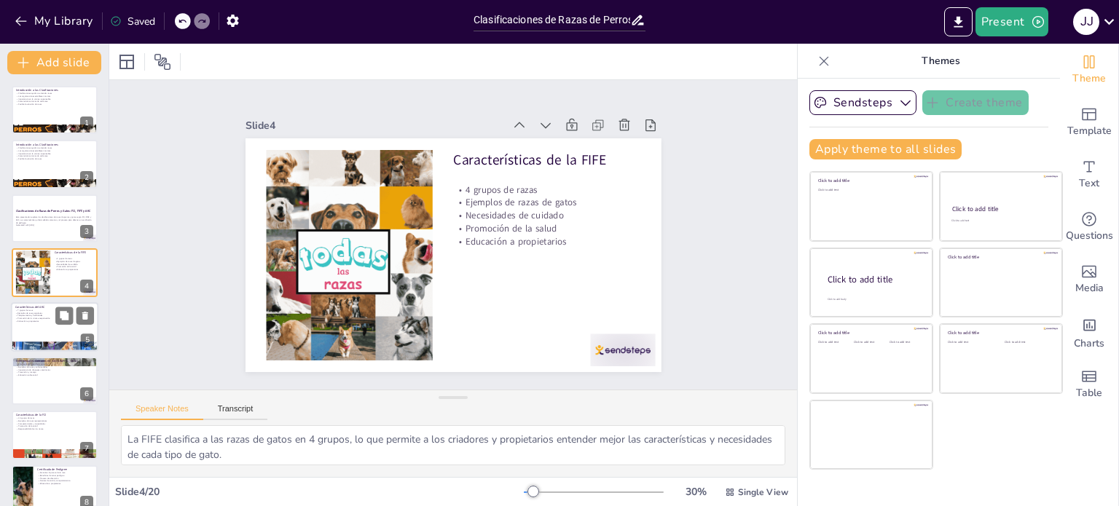
click at [36, 315] on p "Temperamento y habilidades" at bounding box center [54, 315] width 79 height 3
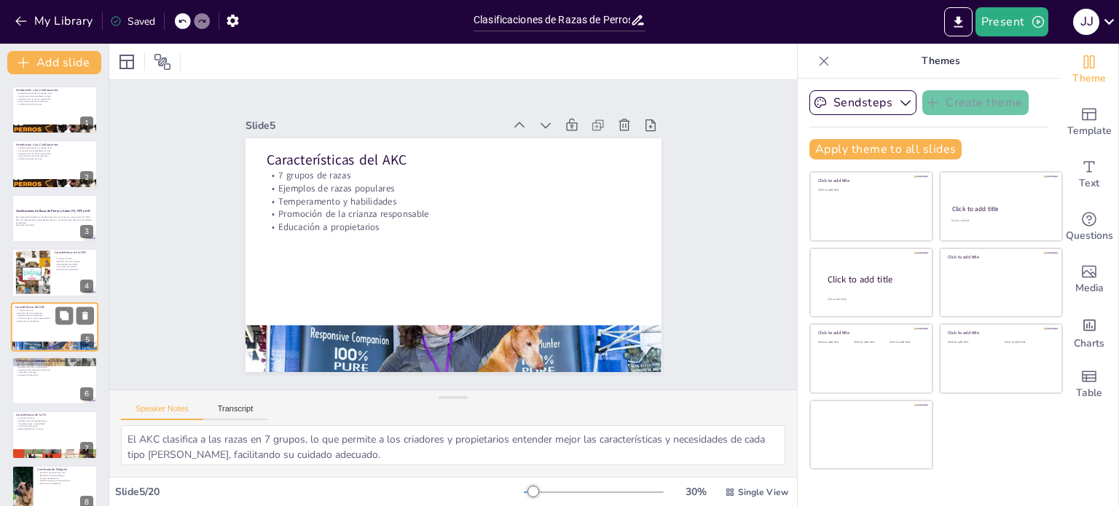
scroll to position [36, 0]
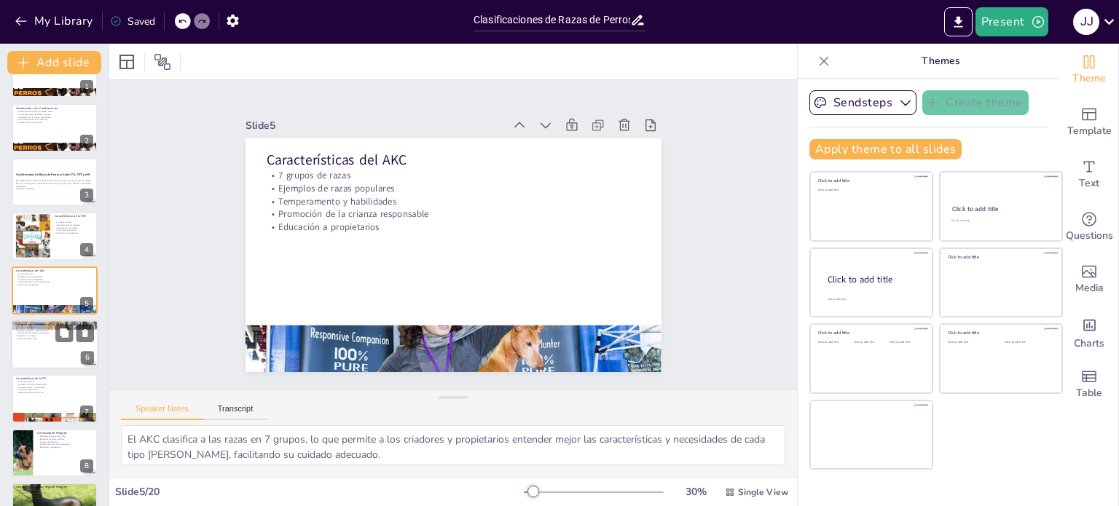
click at [41, 349] on div at bounding box center [54, 345] width 87 height 50
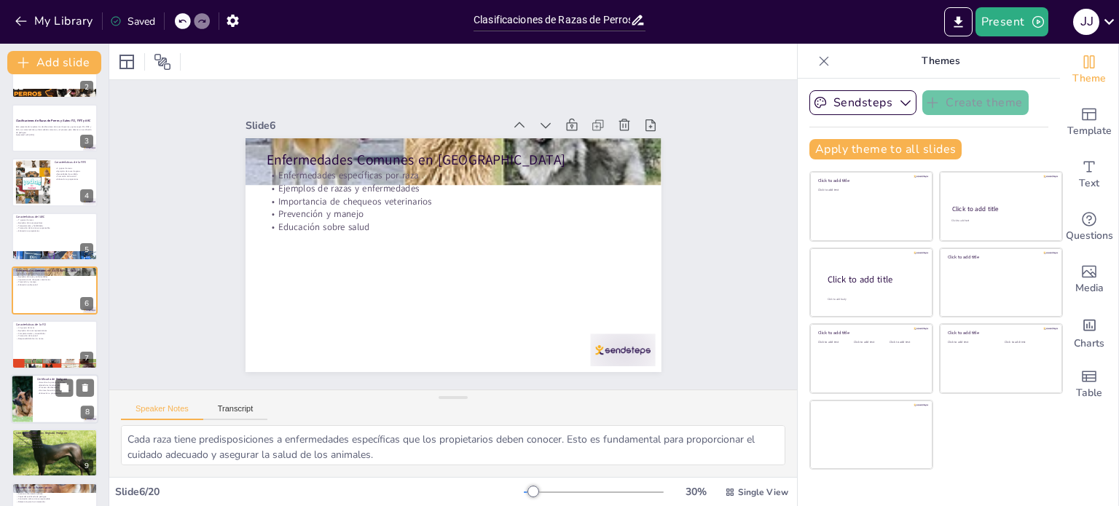
click at [44, 409] on div at bounding box center [54, 399] width 87 height 50
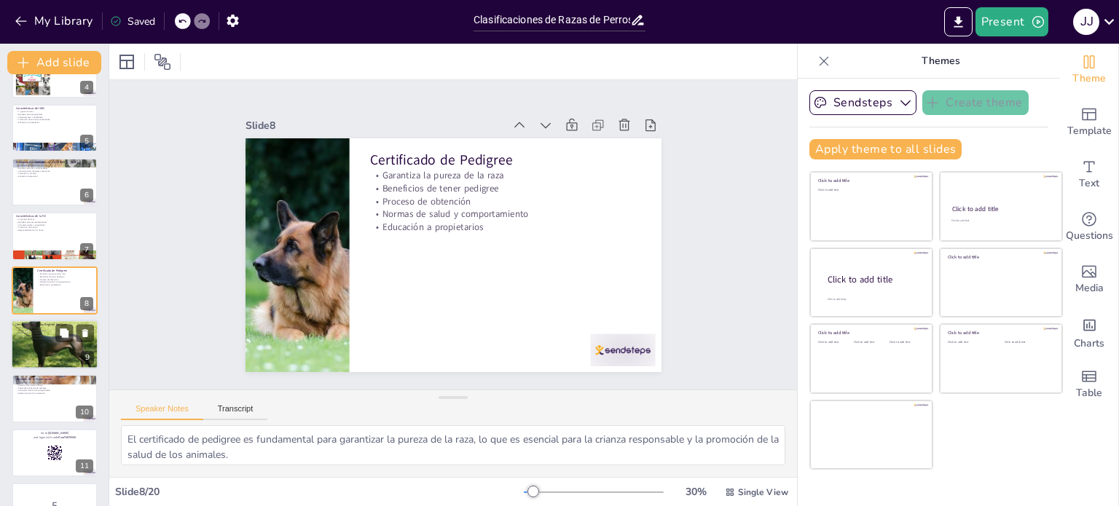
scroll to position [272, 0]
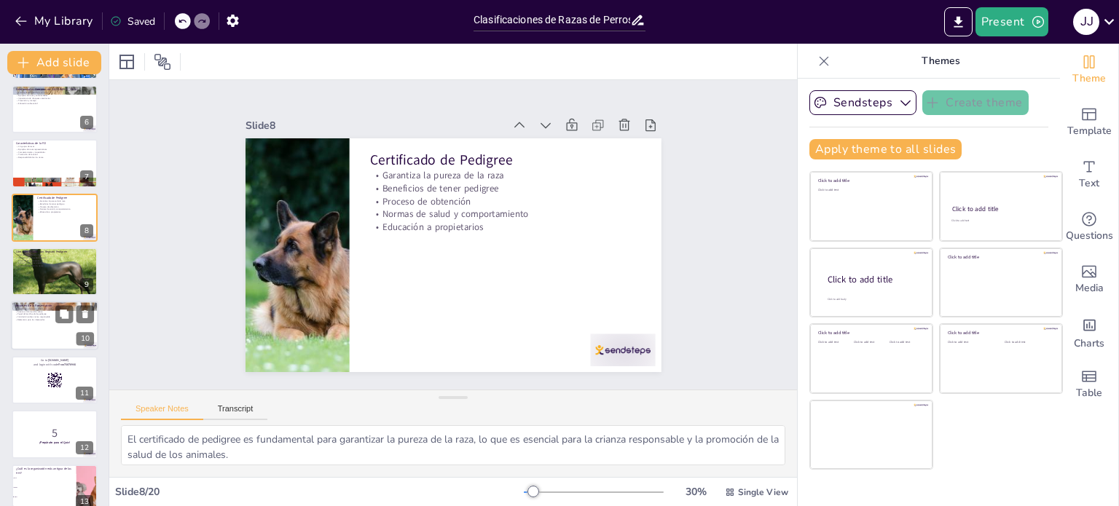
click at [49, 321] on div at bounding box center [54, 327] width 87 height 50
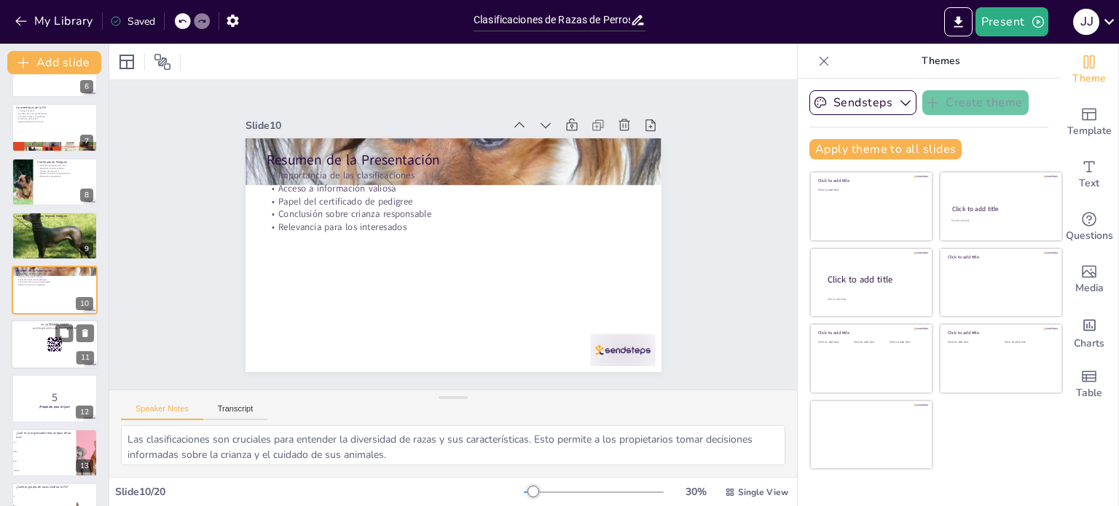
click at [44, 346] on div at bounding box center [54, 345] width 87 height 50
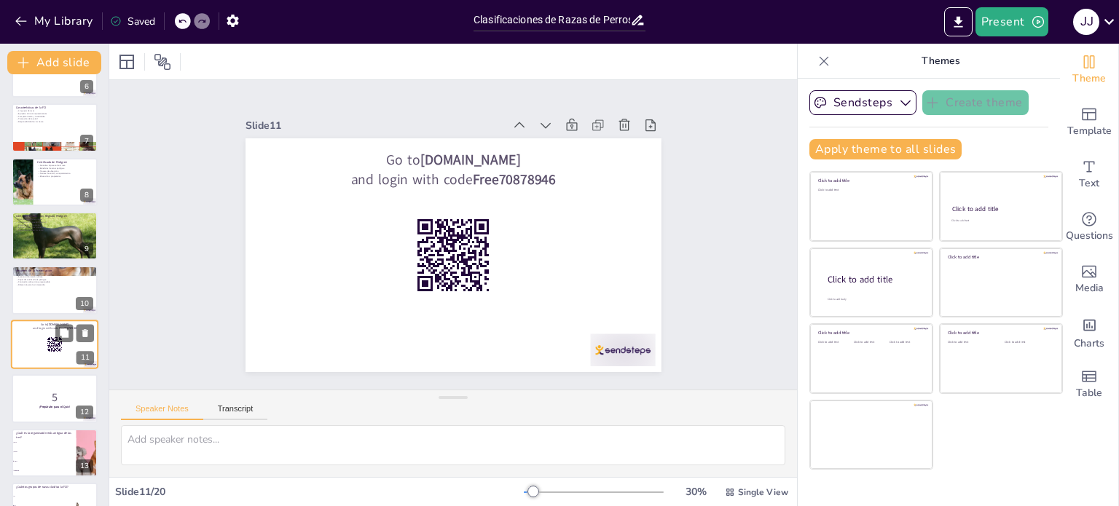
scroll to position [361, 0]
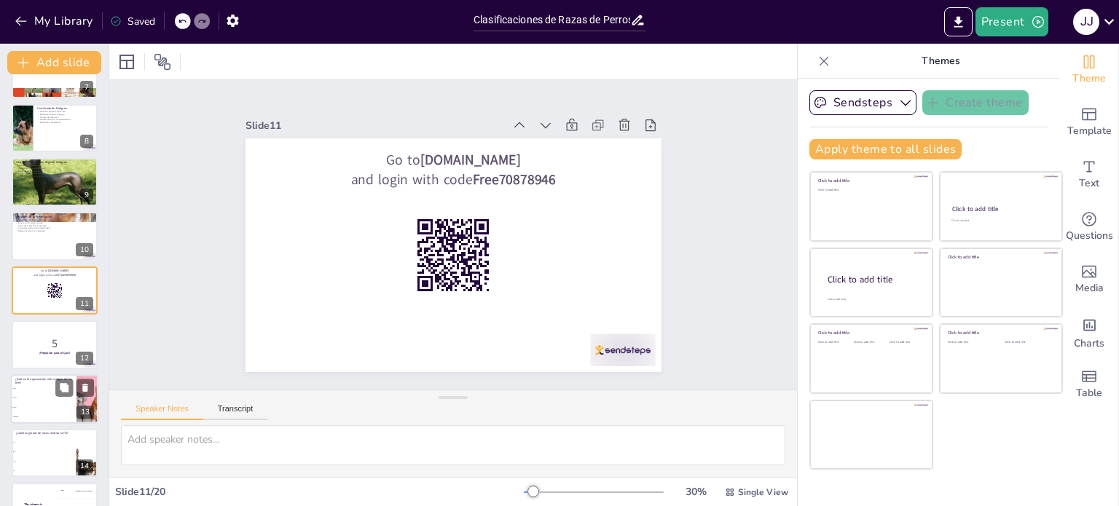
click at [44, 403] on li "AKC" at bounding box center [44, 407] width 66 height 9
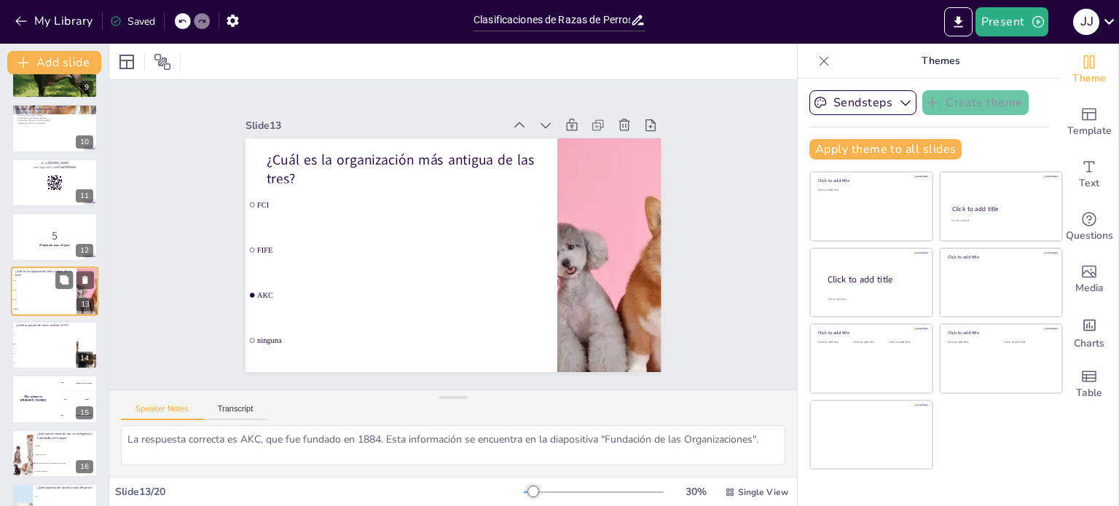
scroll to position [542, 0]
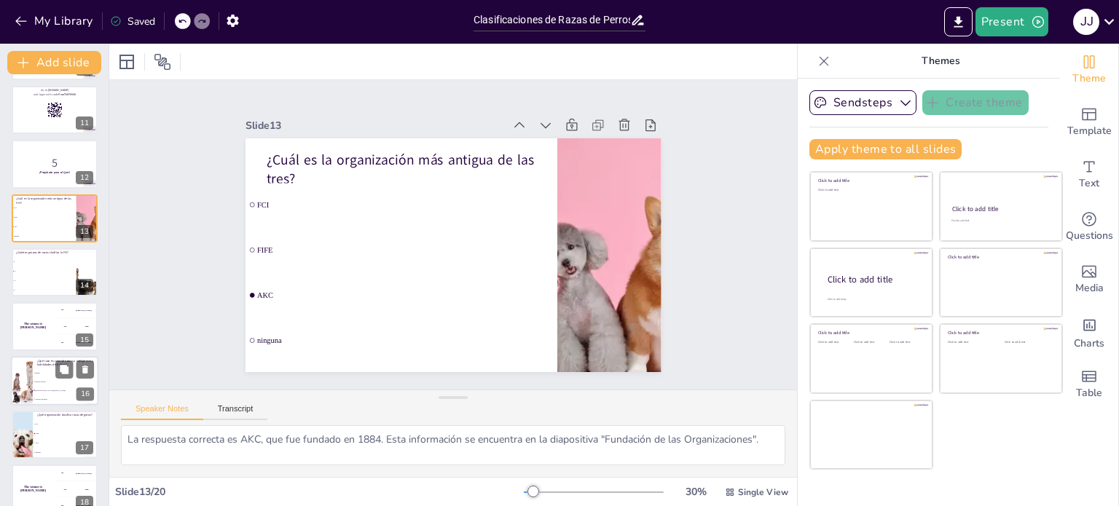
click at [44, 395] on li "Labrador Retriever" at bounding box center [66, 399] width 66 height 9
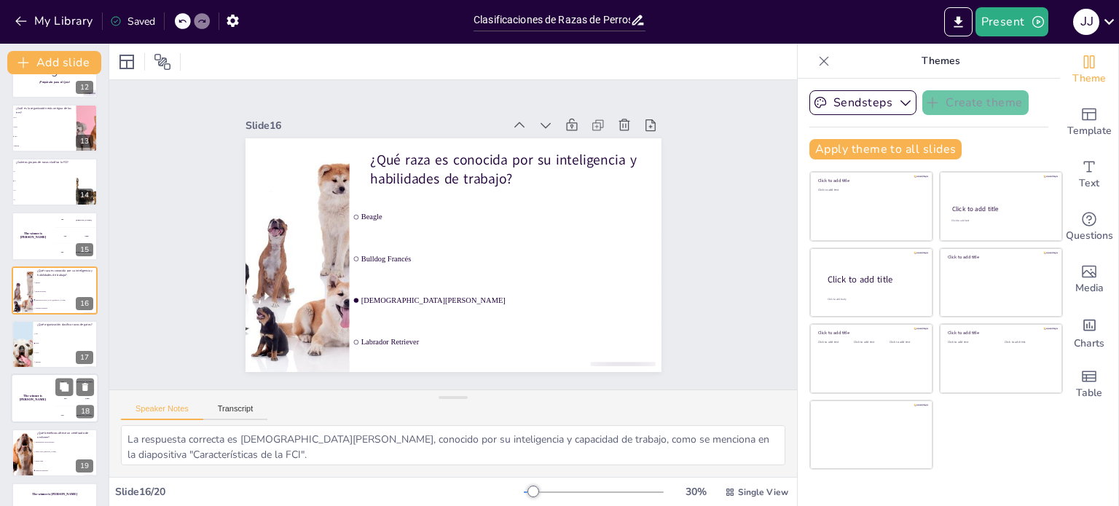
scroll to position [669, 0]
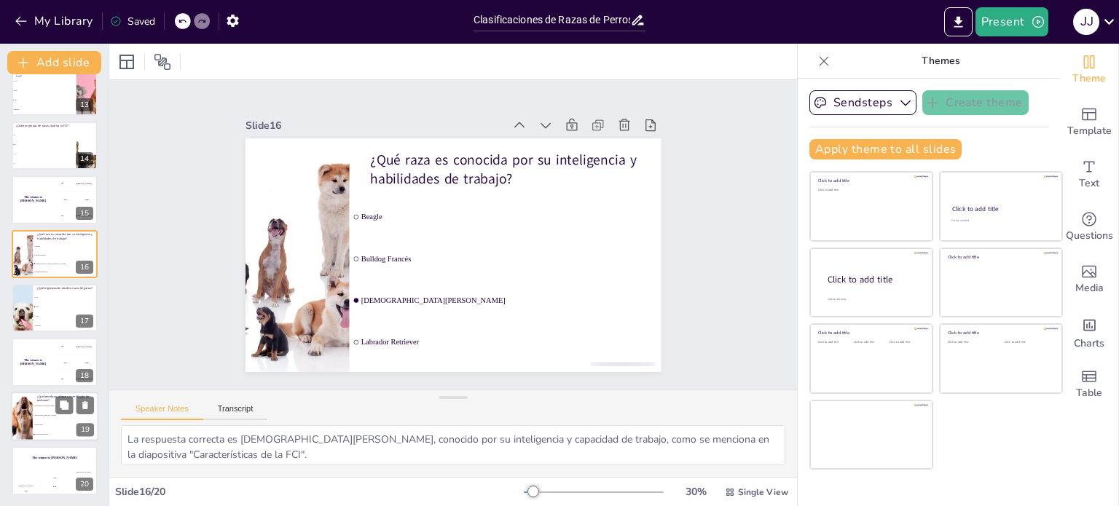
click at [42, 407] on li "Participación en exposiciones" at bounding box center [66, 405] width 66 height 9
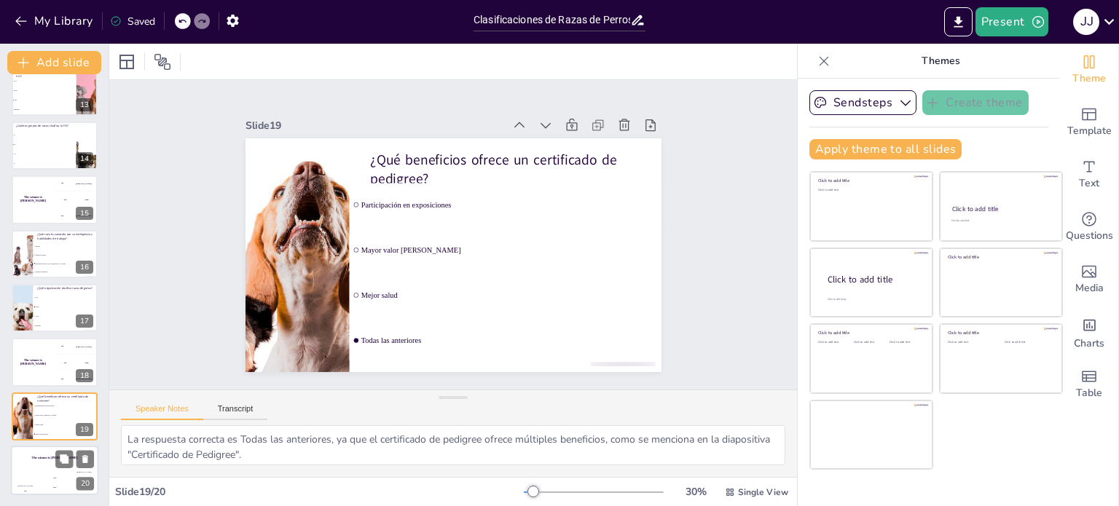
click at [34, 471] on div "Hasan 100" at bounding box center [25, 483] width 29 height 25
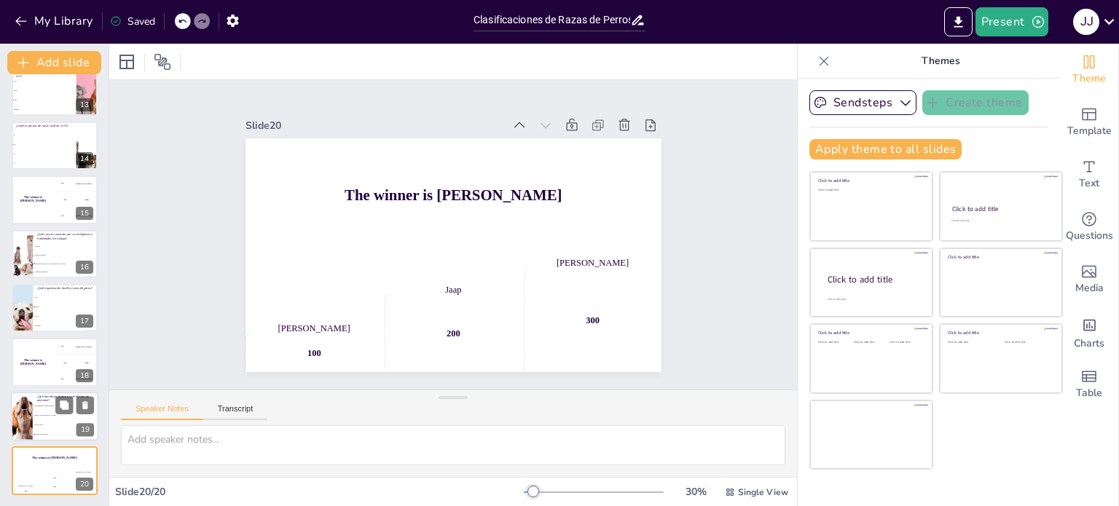
click at [39, 422] on li "Mejor salud" at bounding box center [66, 424] width 66 height 9
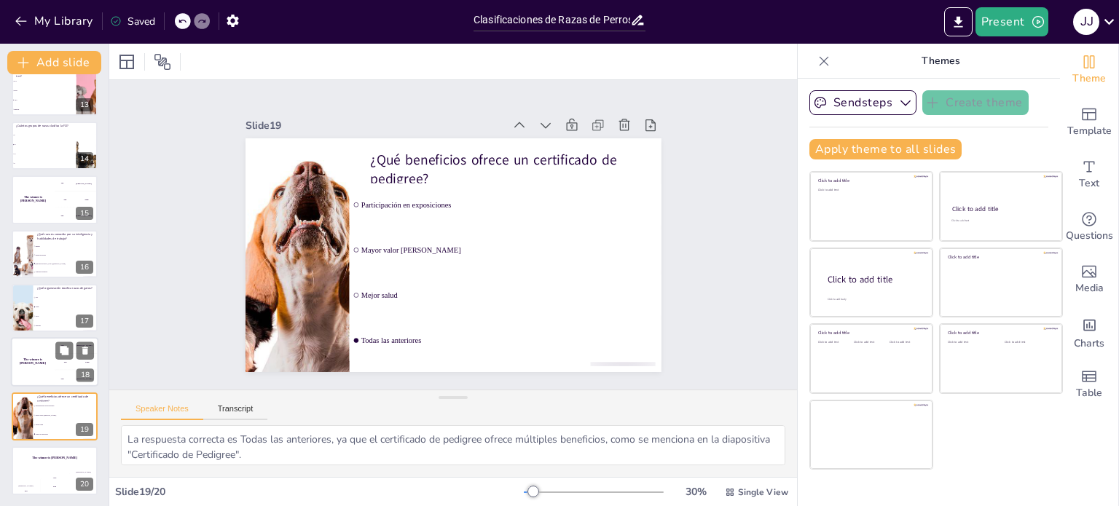
click at [37, 367] on div "The winner is Niels 🏆" at bounding box center [33, 363] width 44 height 50
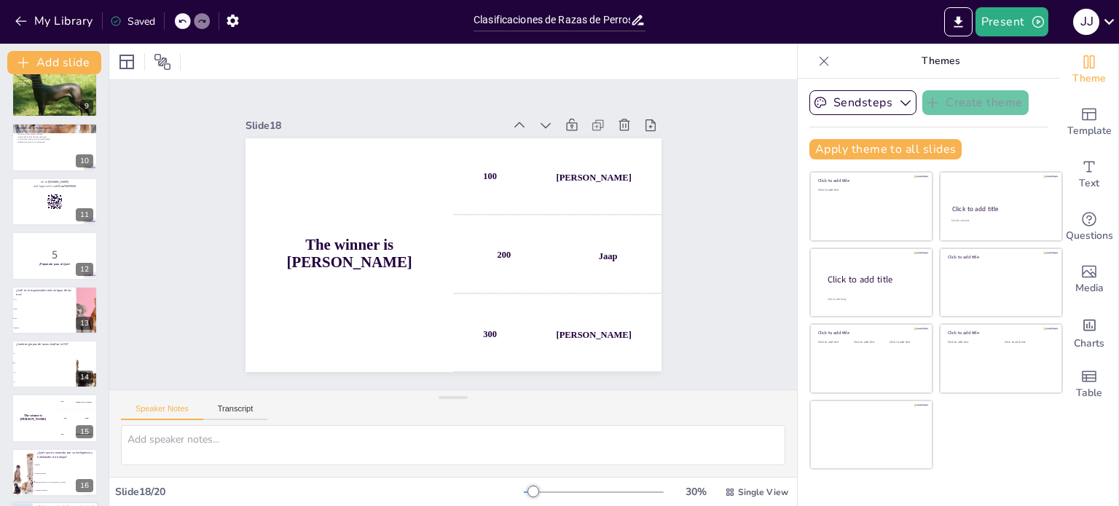
scroll to position [377, 0]
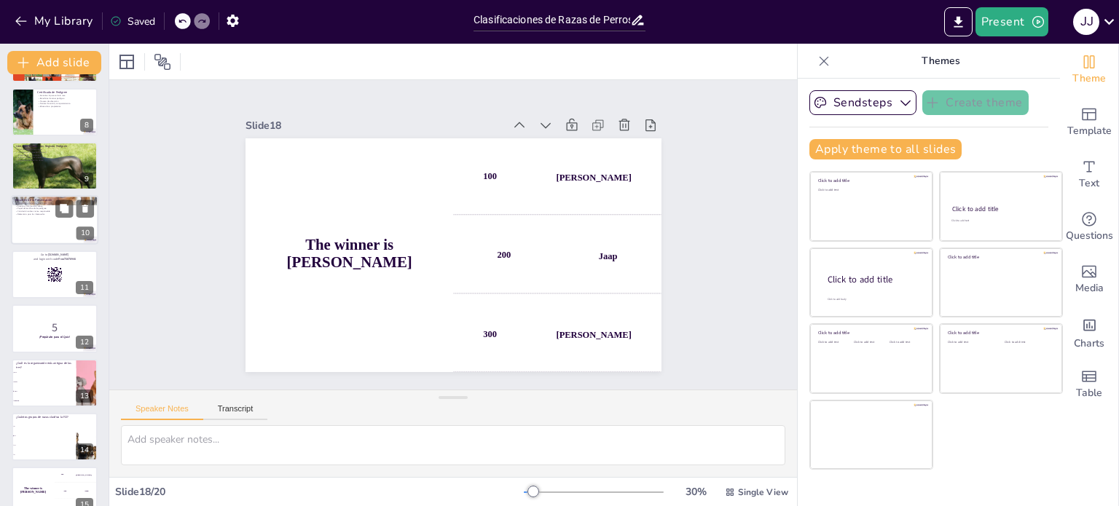
click at [36, 218] on div at bounding box center [54, 221] width 87 height 50
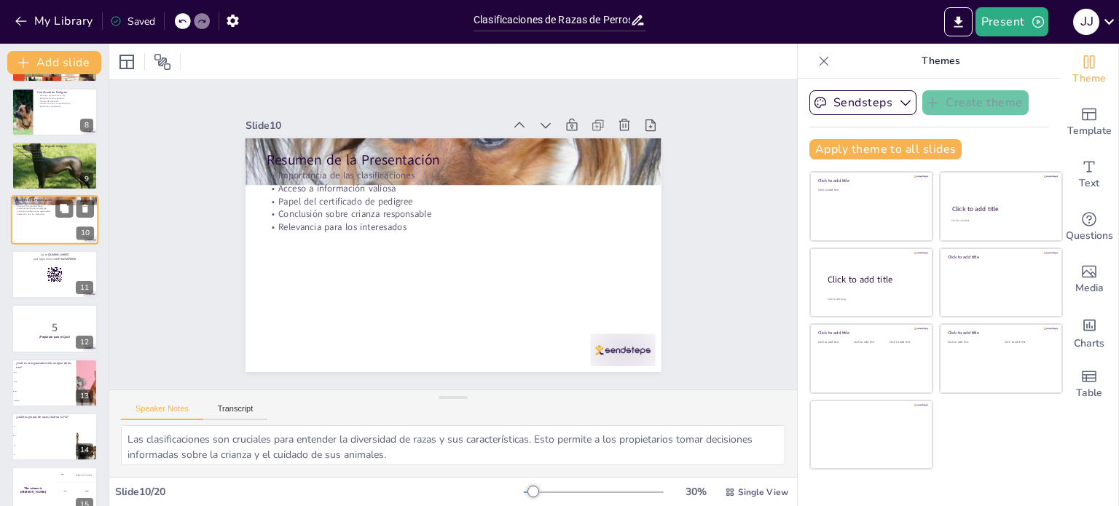
scroll to position [307, 0]
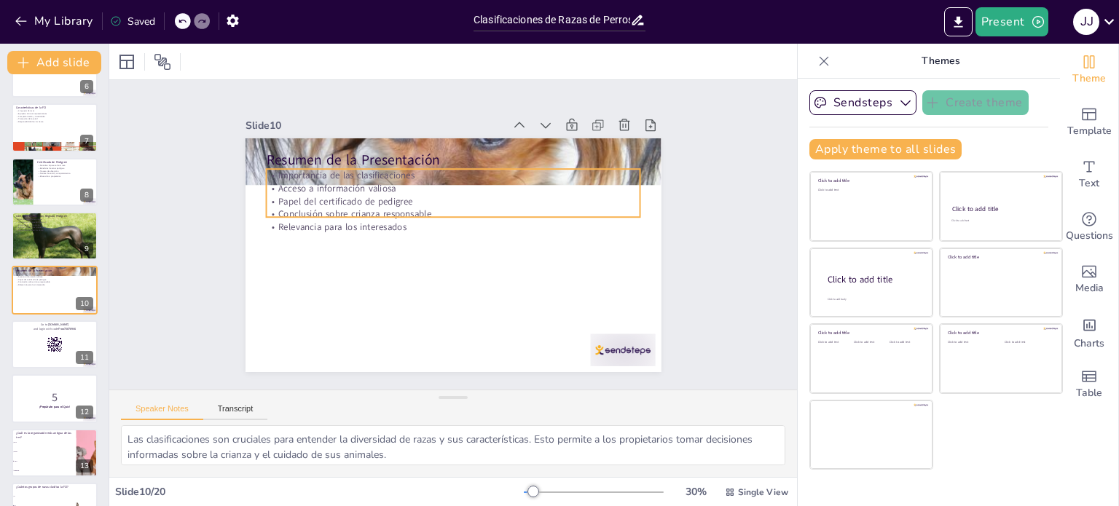
click at [321, 194] on p "Papel del certificado de pedigree" at bounding box center [456, 202] width 374 height 52
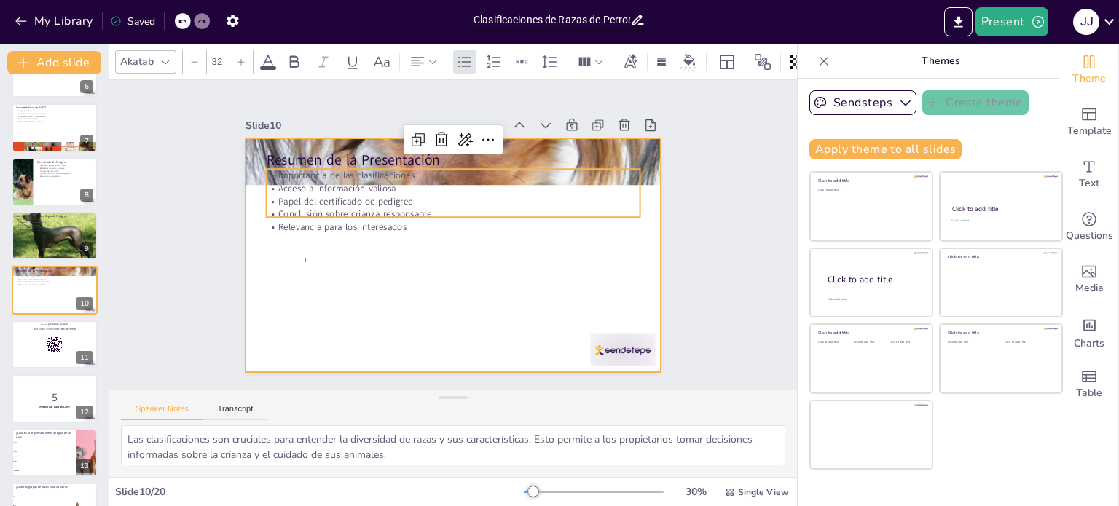
click at [304, 262] on div at bounding box center [451, 255] width 438 height 276
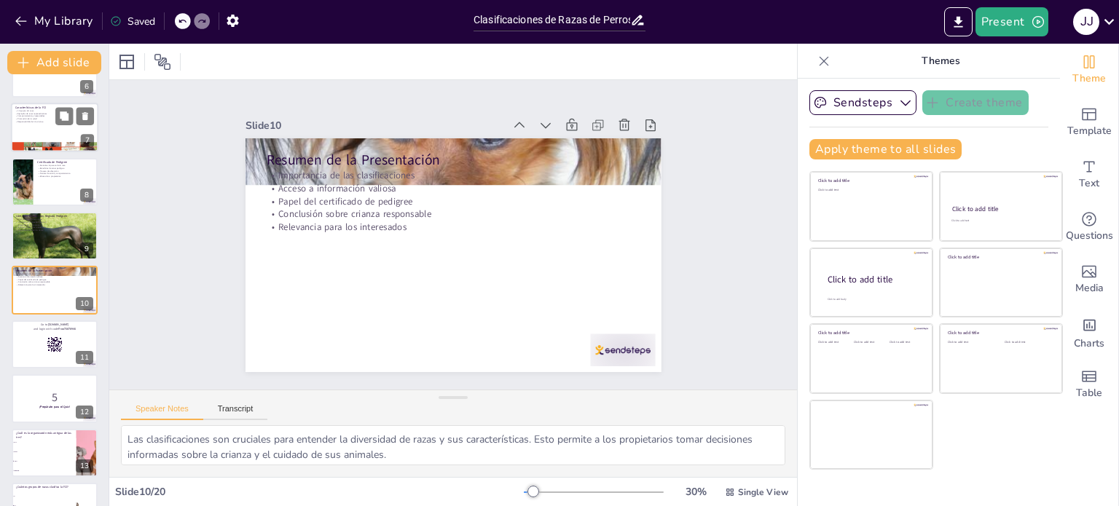
click at [50, 120] on p "Responsabilidad en la crianza" at bounding box center [54, 121] width 79 height 3
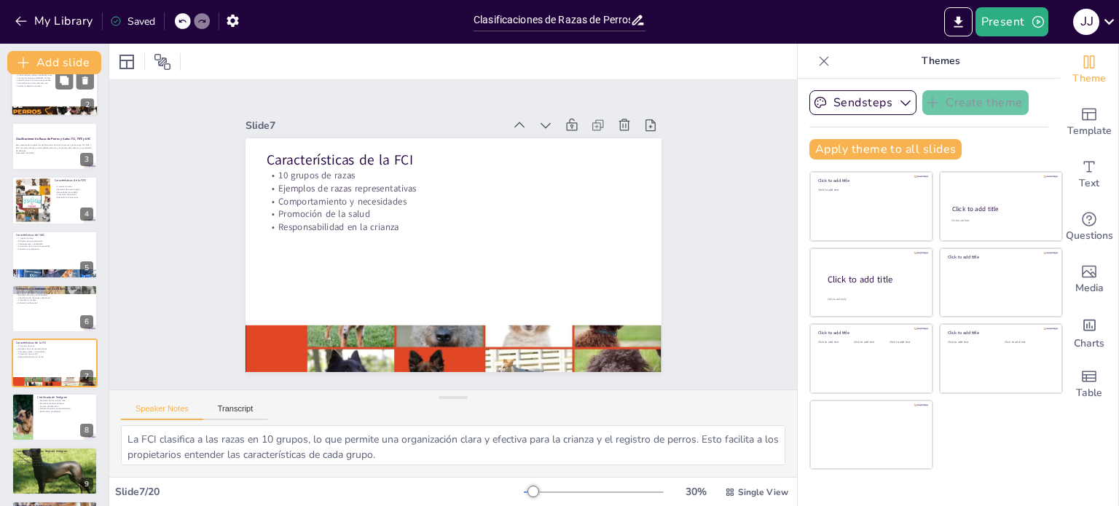
scroll to position [0, 0]
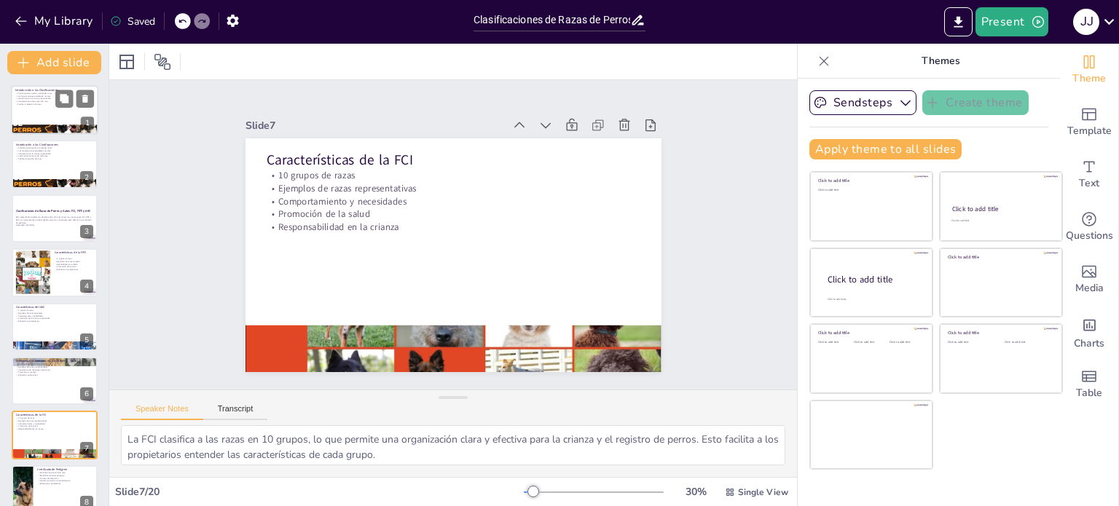
click at [43, 113] on div at bounding box center [54, 110] width 87 height 50
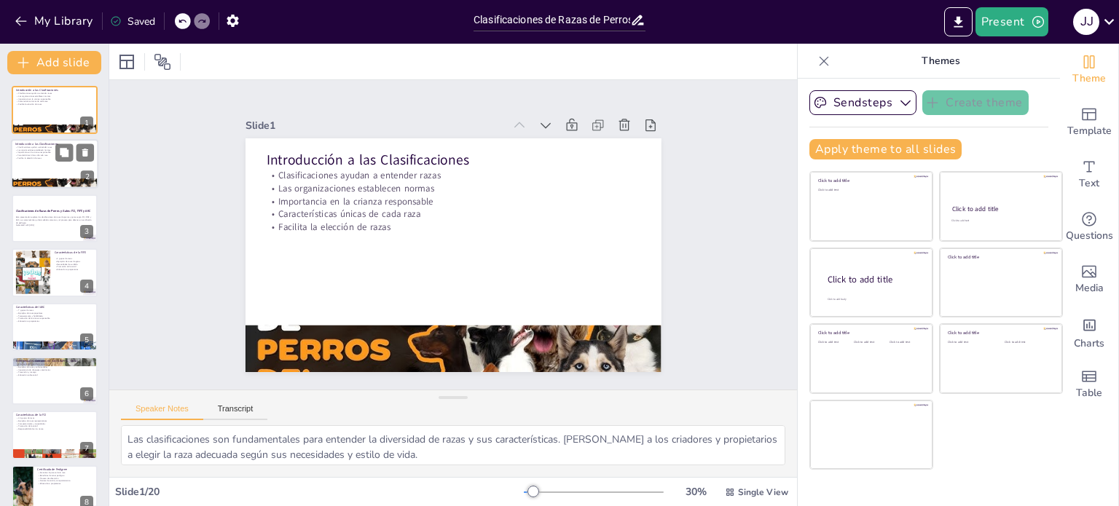
click at [37, 157] on p "Facilita la elección de razas" at bounding box center [54, 158] width 79 height 3
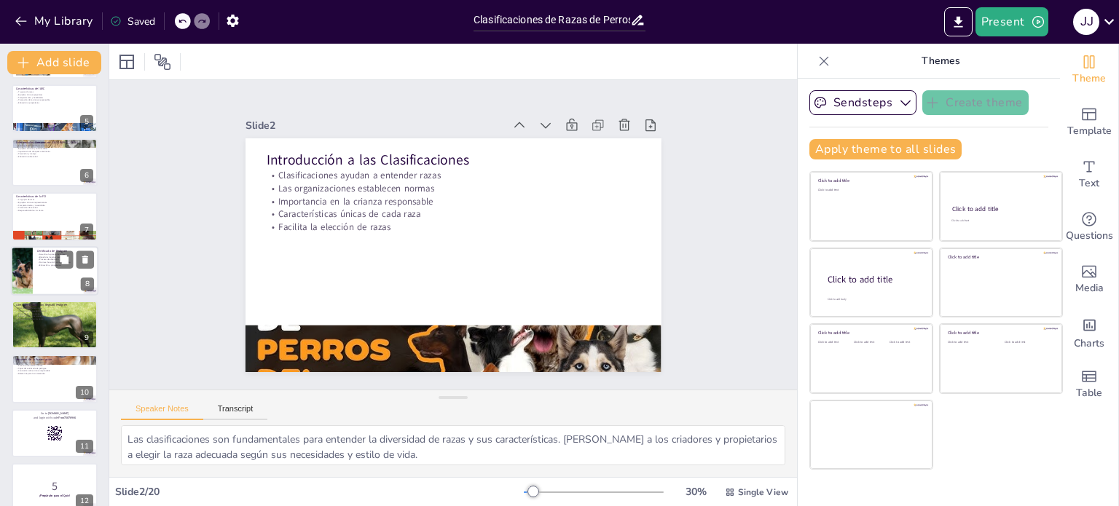
scroll to position [510, 0]
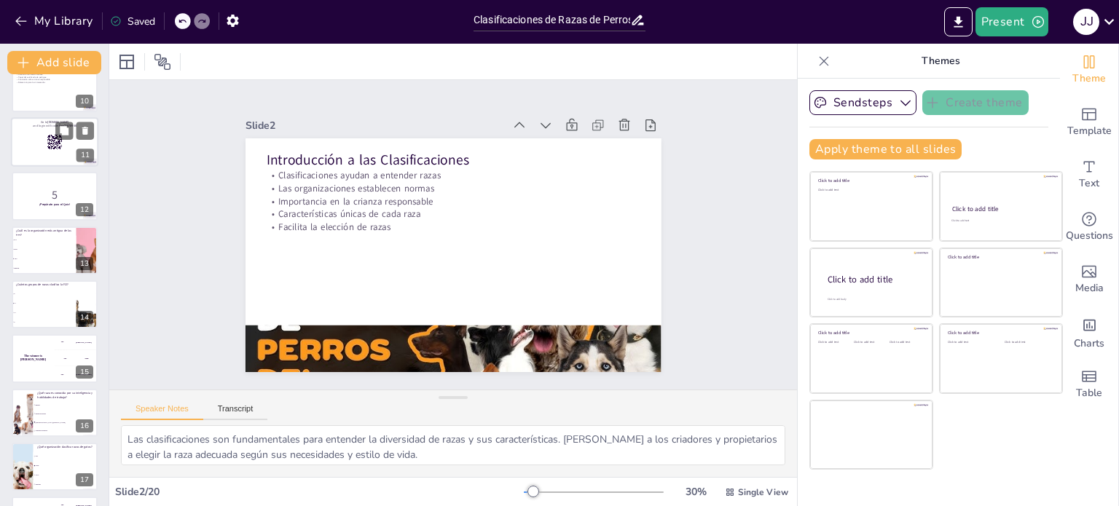
click at [68, 145] on div at bounding box center [54, 142] width 87 height 50
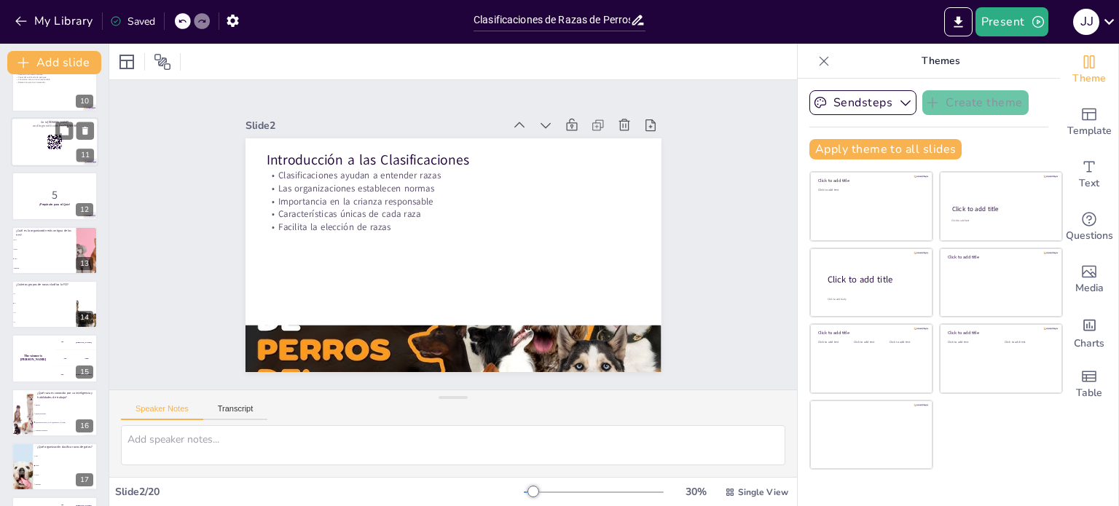
scroll to position [361, 0]
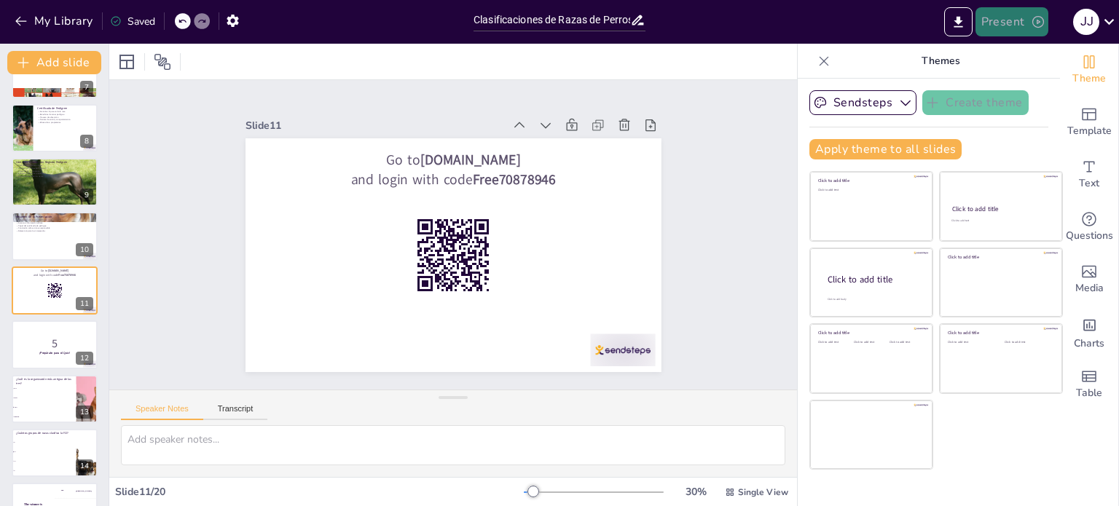
click at [1007, 17] on button "Present" at bounding box center [1011, 21] width 73 height 29
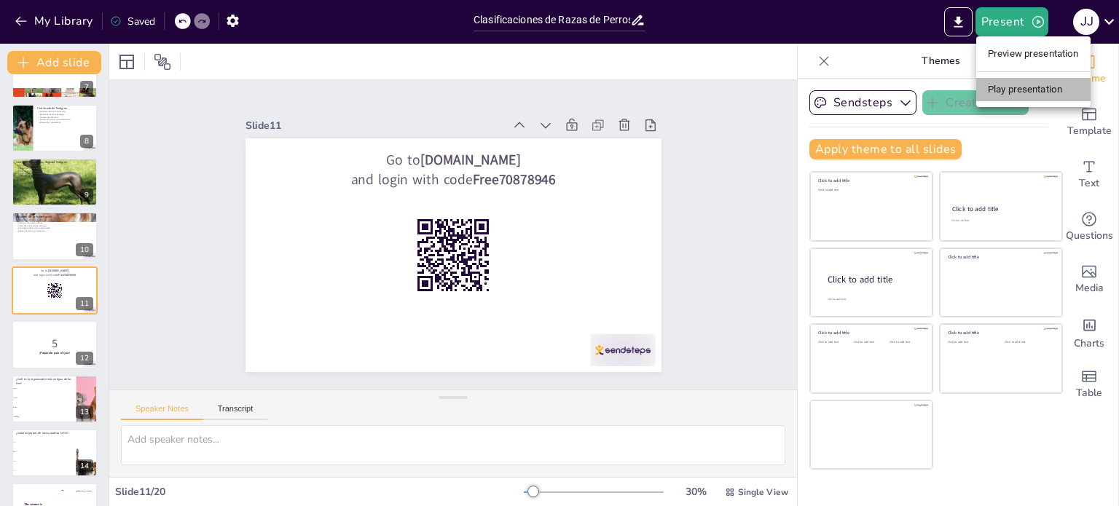
click at [1011, 89] on li "Play presentation" at bounding box center [1033, 89] width 114 height 23
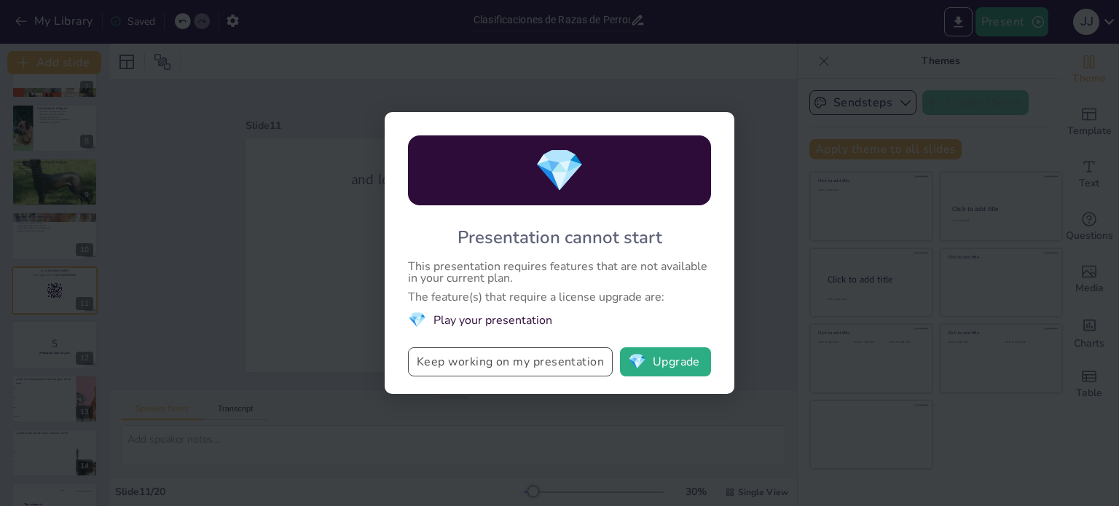
click at [518, 363] on button "Keep working on my presentation" at bounding box center [510, 361] width 205 height 29
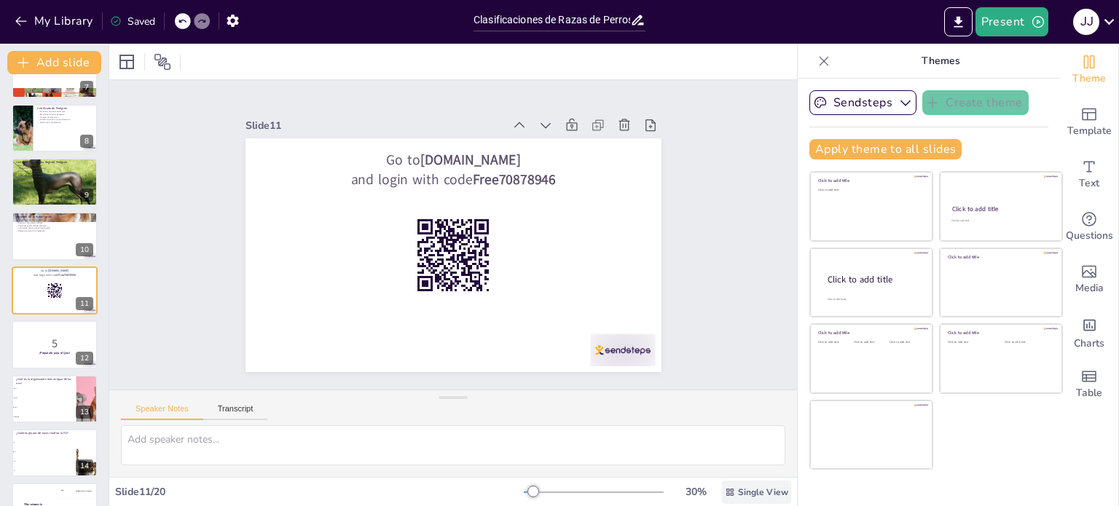
click at [748, 493] on span "Single View" at bounding box center [763, 493] width 50 height 12
click at [757, 348] on div "Slide 1 Introducción a las Clasificaciones Clasificaciones ayudan a entender ra…" at bounding box center [452, 235] width 737 height 446
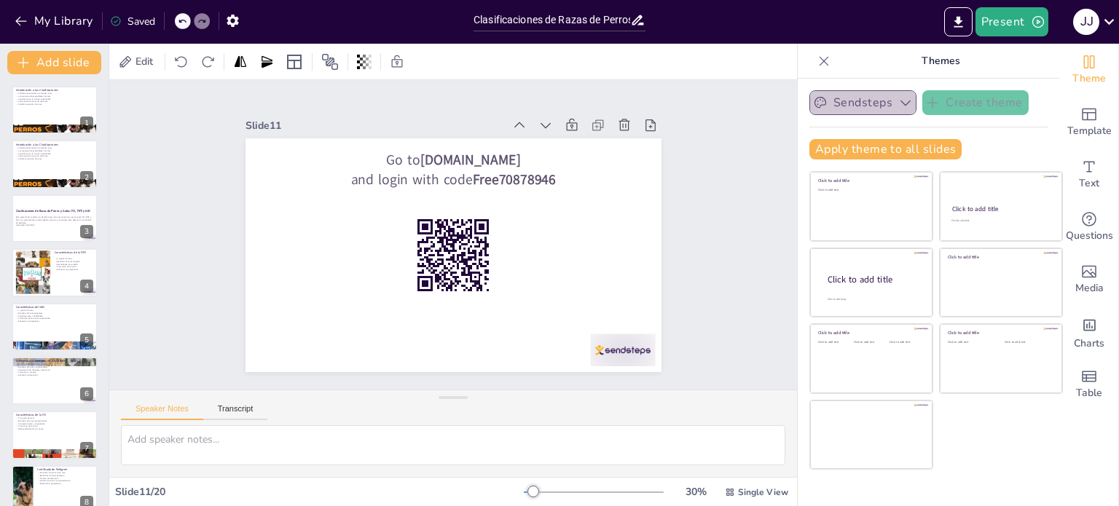
click at [837, 98] on button "Sendsteps" at bounding box center [862, 102] width 107 height 25
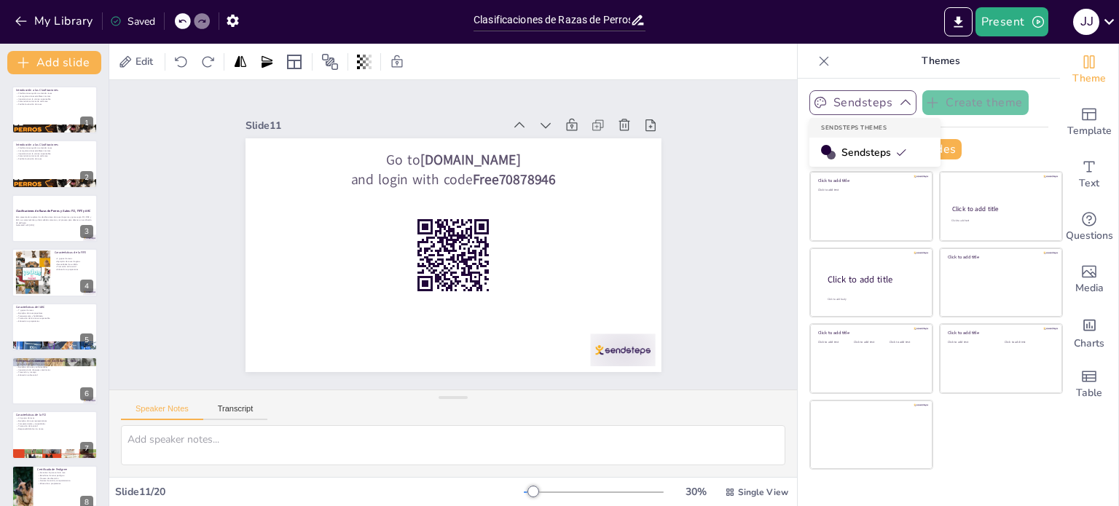
click at [839, 101] on button "Sendsteps" at bounding box center [862, 102] width 107 height 25
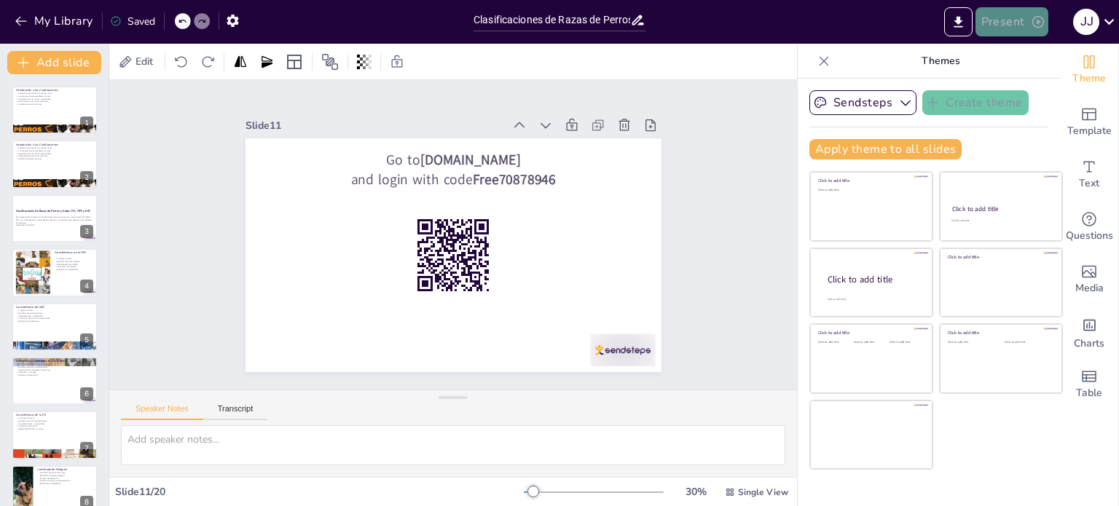
click at [993, 20] on button "Present" at bounding box center [1011, 21] width 73 height 29
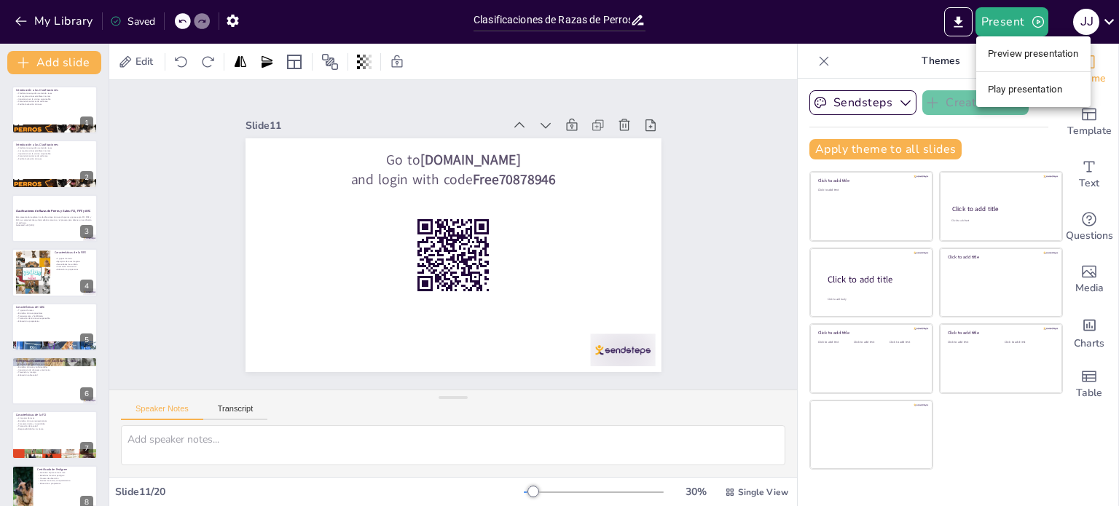
click at [992, 55] on li "Preview presentation" at bounding box center [1033, 53] width 114 height 23
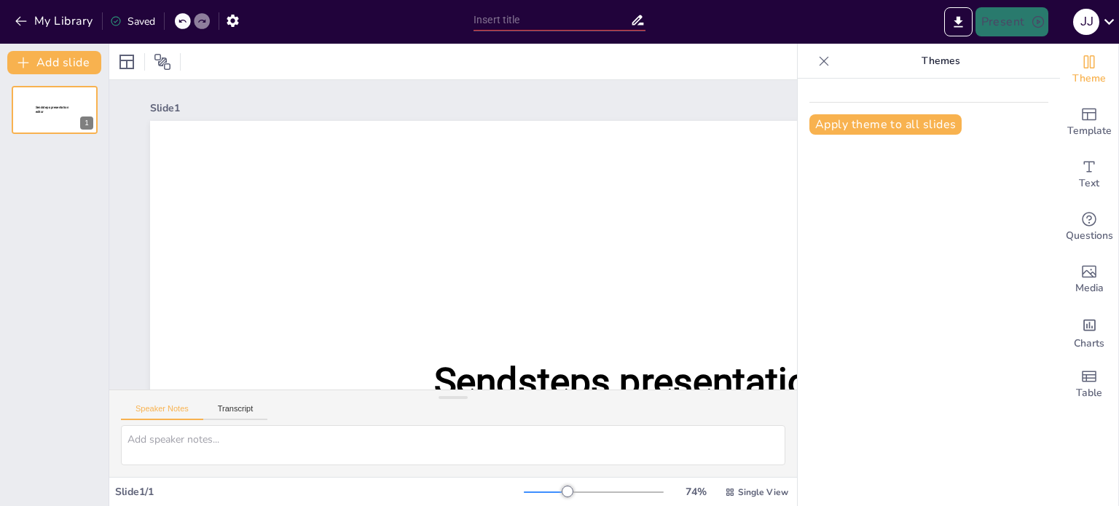
type input "Clasificaciones de Razas de Perros y Gatos: FCI, FIFE y AKC"
